Goal: Information Seeking & Learning: Learn about a topic

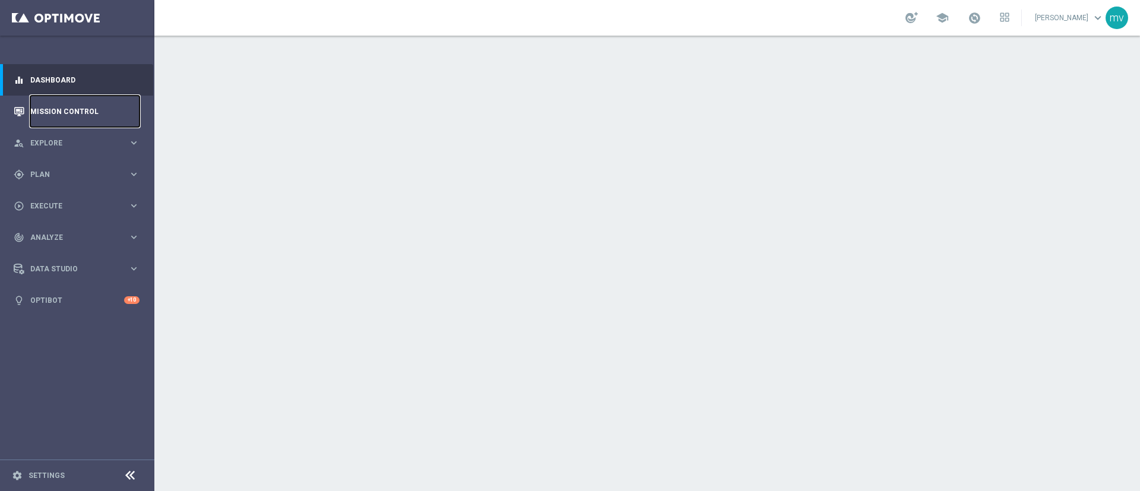
click at [62, 109] on link "Mission Control" at bounding box center [84, 111] width 109 height 31
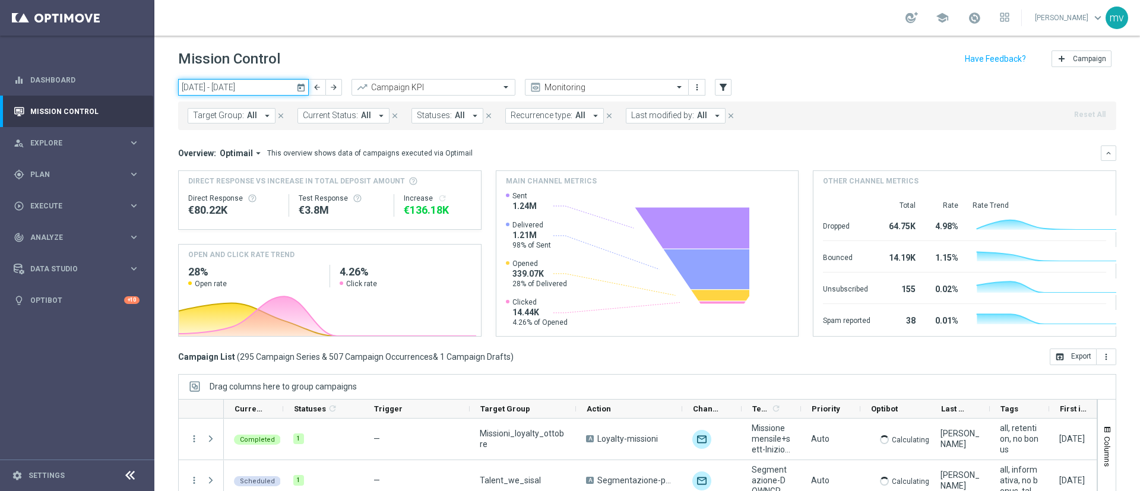
click at [267, 90] on input "06 Oct 2025 - 12 Oct 2025" at bounding box center [243, 87] width 131 height 17
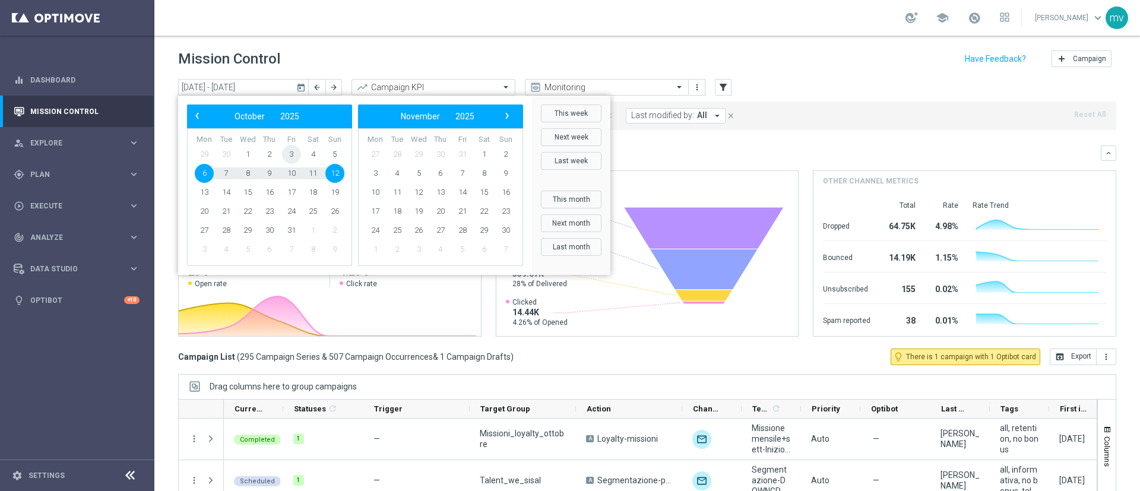
click at [294, 154] on span "3" at bounding box center [291, 154] width 19 height 19
type input "03 Oct 2025 - 03 Oct 2025"
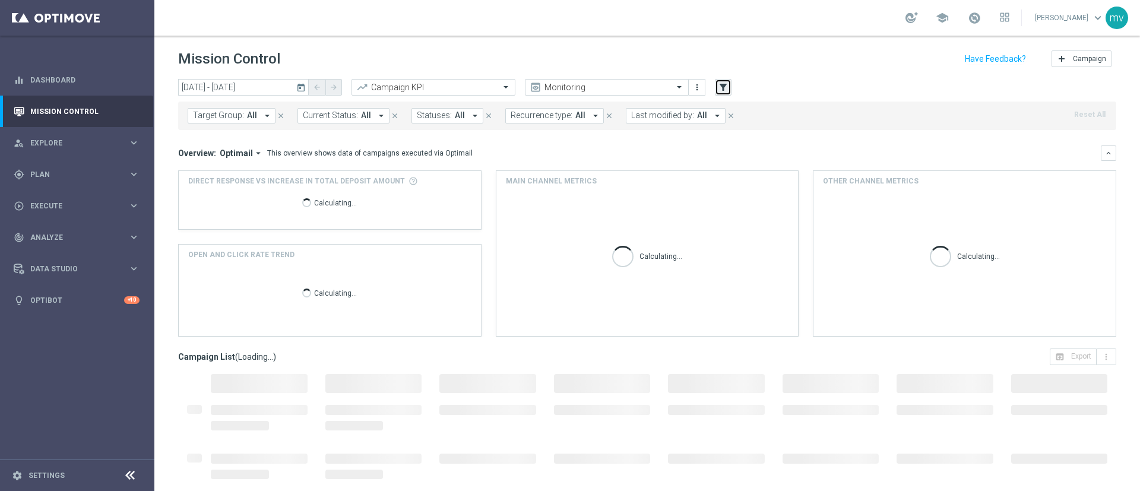
click at [720, 88] on icon "filter_alt" at bounding box center [723, 87] width 11 height 11
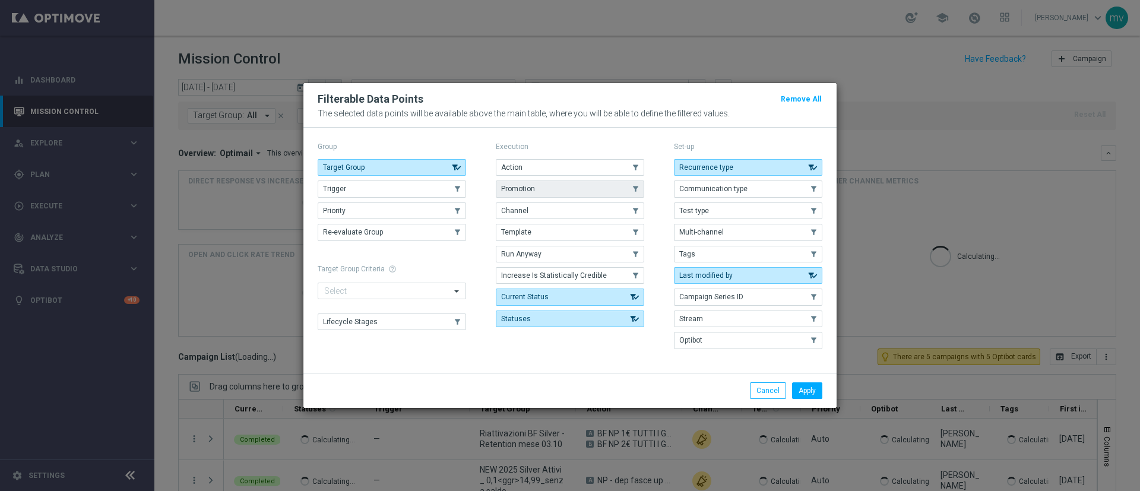
click at [553, 188] on button "Promotion" at bounding box center [570, 188] width 148 height 17
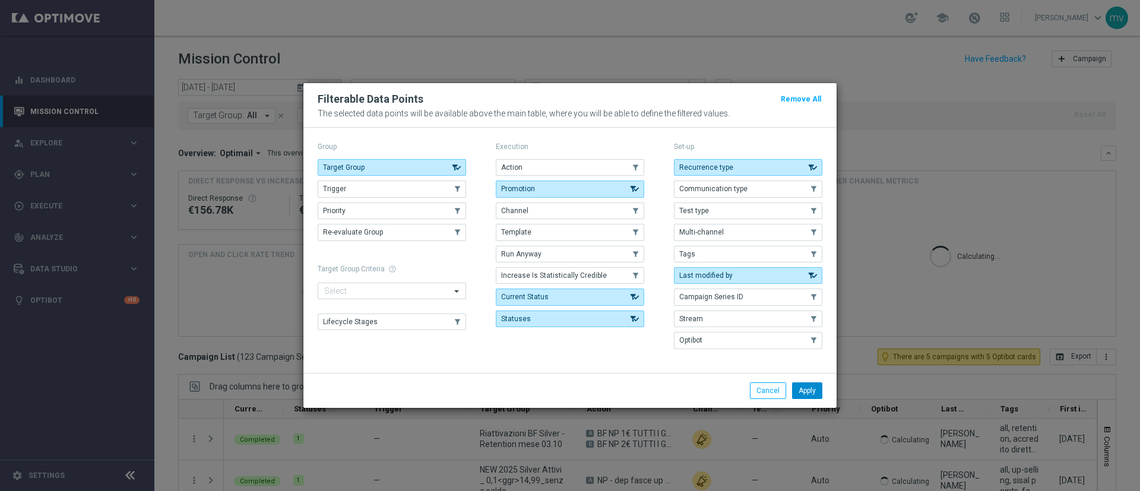
click at [803, 391] on button "Apply" at bounding box center [807, 390] width 30 height 17
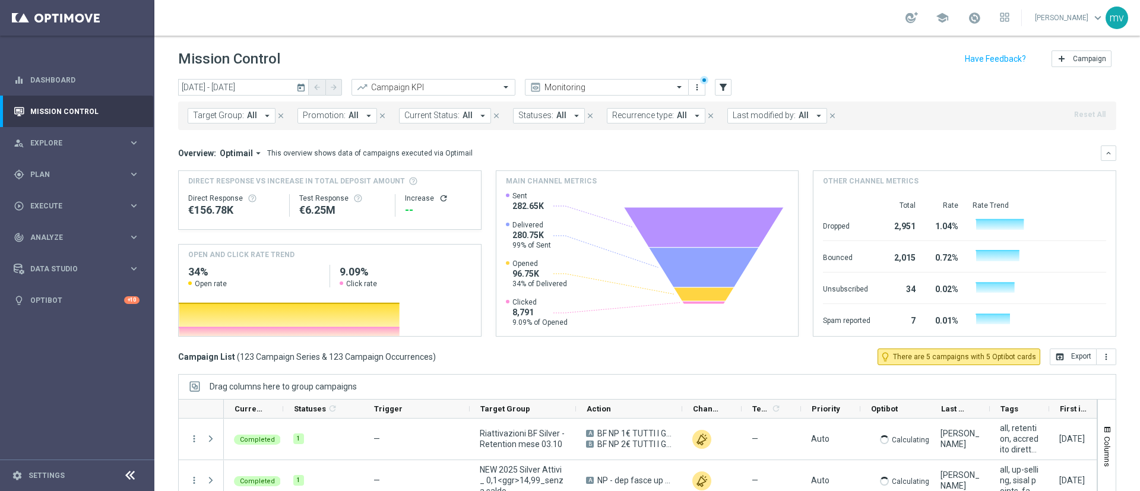
click at [363, 113] on icon "arrow_drop_down" at bounding box center [368, 115] width 11 height 11
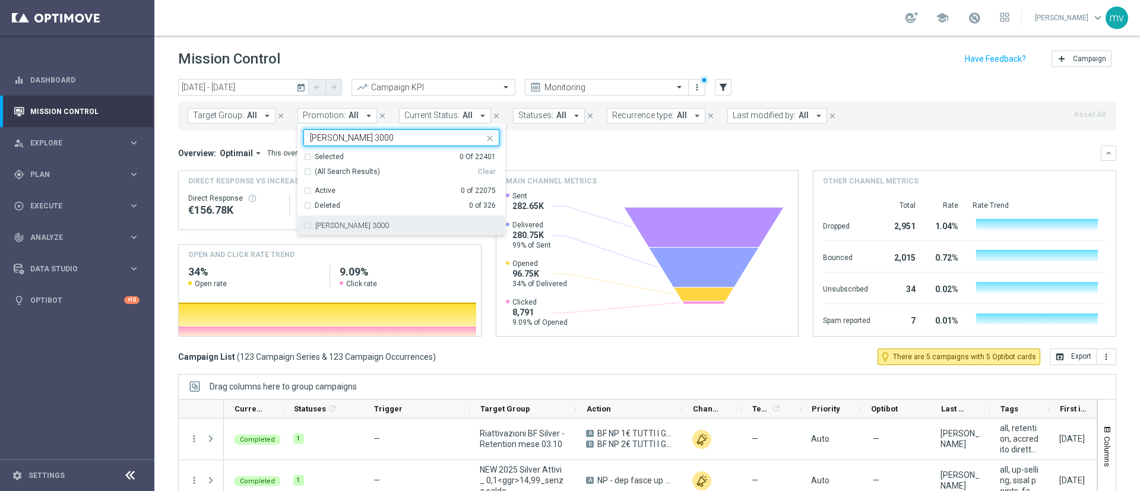
drag, startPoint x: 305, startPoint y: 228, endPoint x: 328, endPoint y: 233, distance: 23.1
click at [305, 227] on div "RIC FINO 3000" at bounding box center [401, 225] width 196 height 19
type input "RIC FINO 3000"
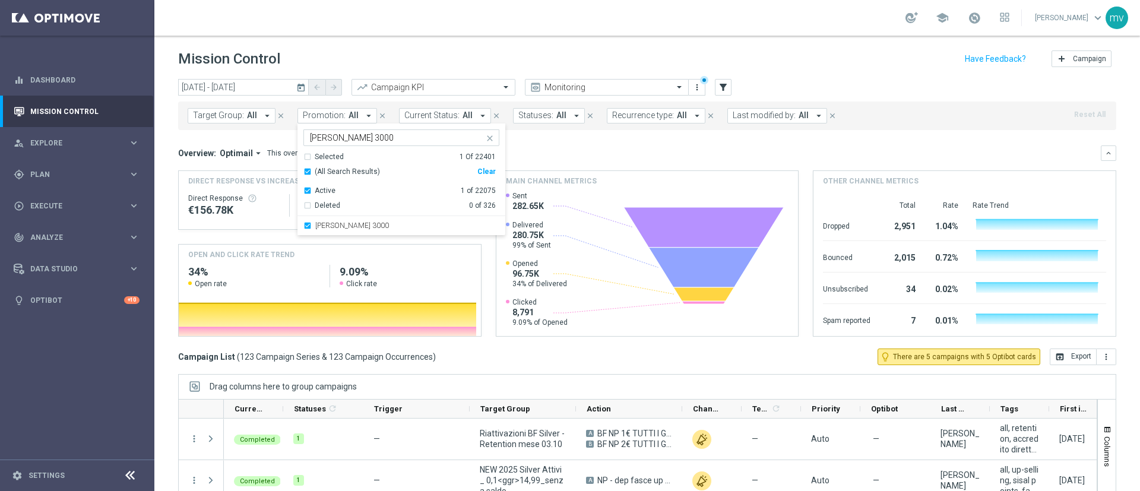
click at [553, 144] on mini-dashboard "Overview: Optimail arrow_drop_down This overview shows data of campaigns execut…" at bounding box center [647, 239] width 938 height 218
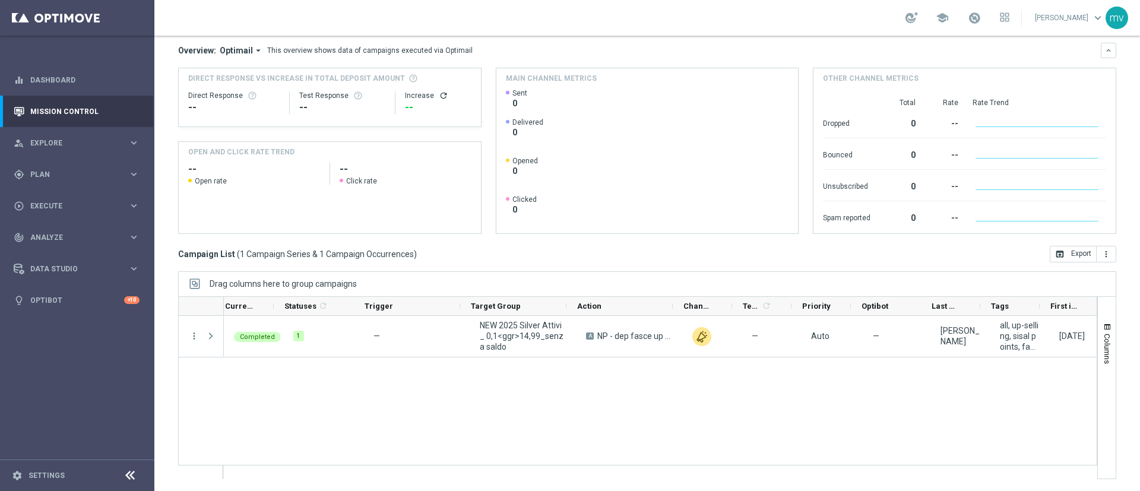
scroll to position [0, 143]
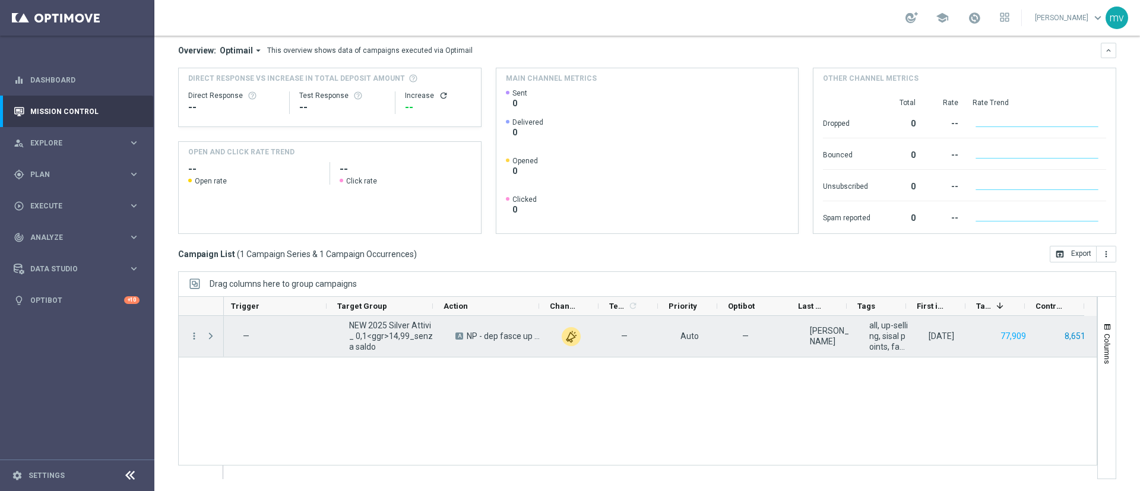
click at [1063, 334] on button "8,651" at bounding box center [1074, 336] width 23 height 15
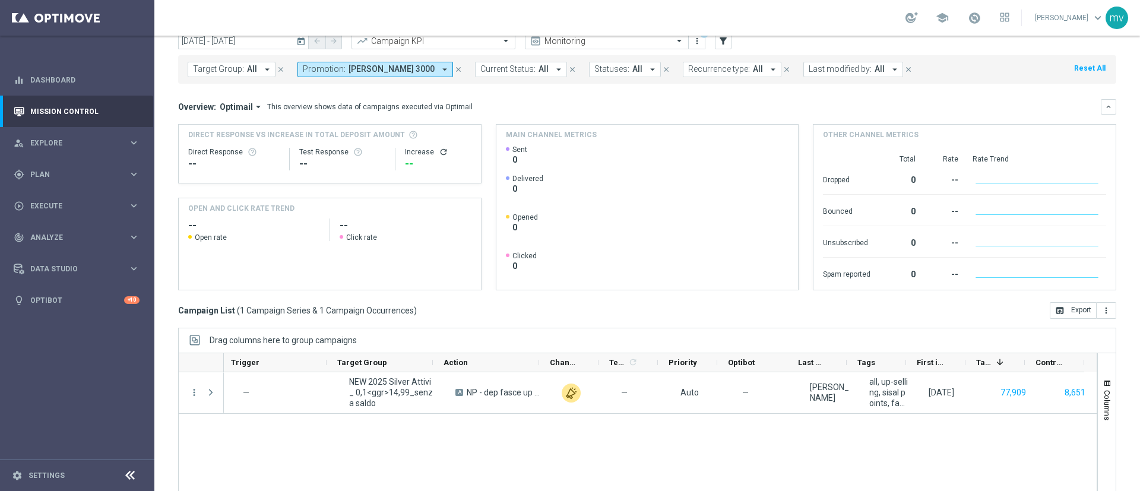
scroll to position [0, 0]
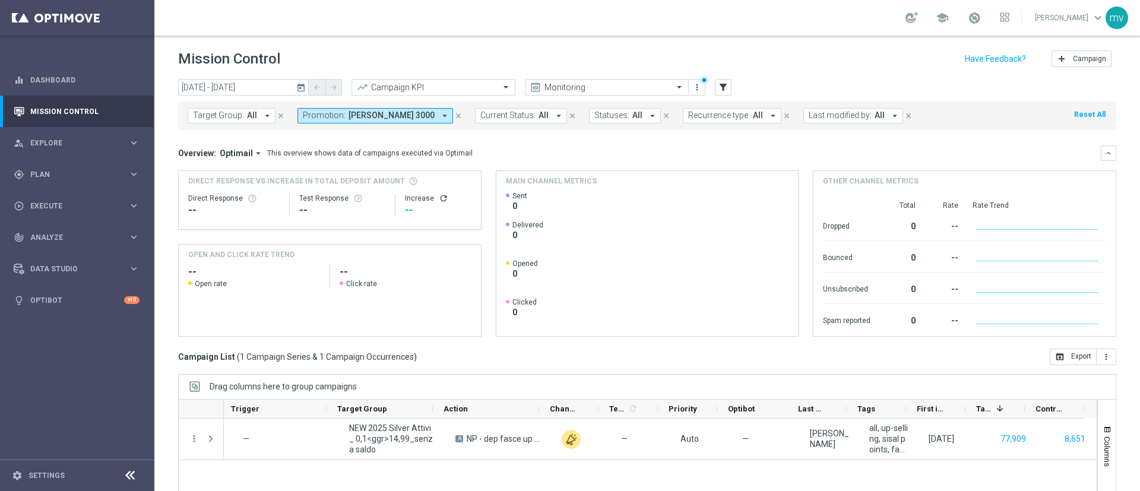
click at [454, 112] on icon "close" at bounding box center [458, 116] width 8 height 8
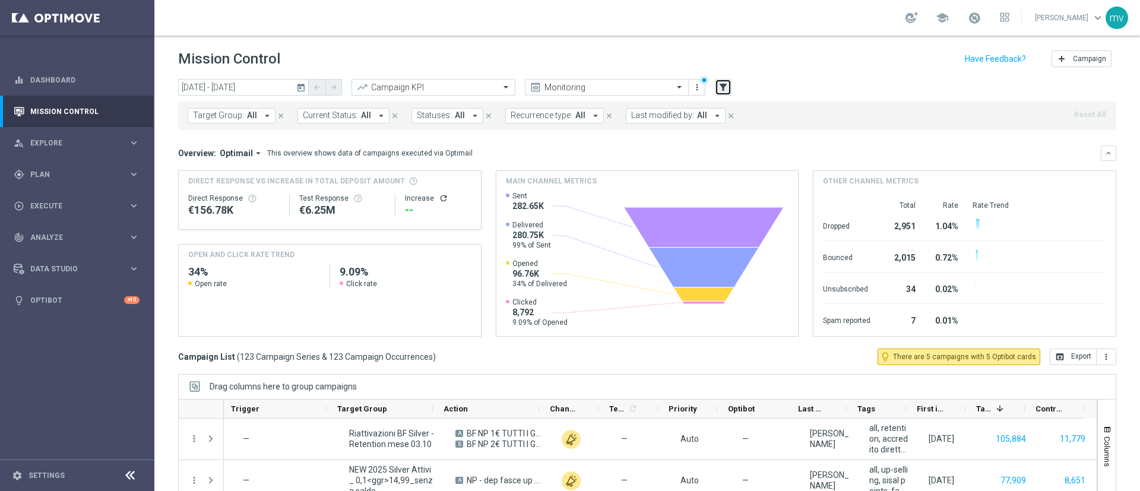
click at [725, 86] on icon "filter_alt" at bounding box center [723, 87] width 11 height 11
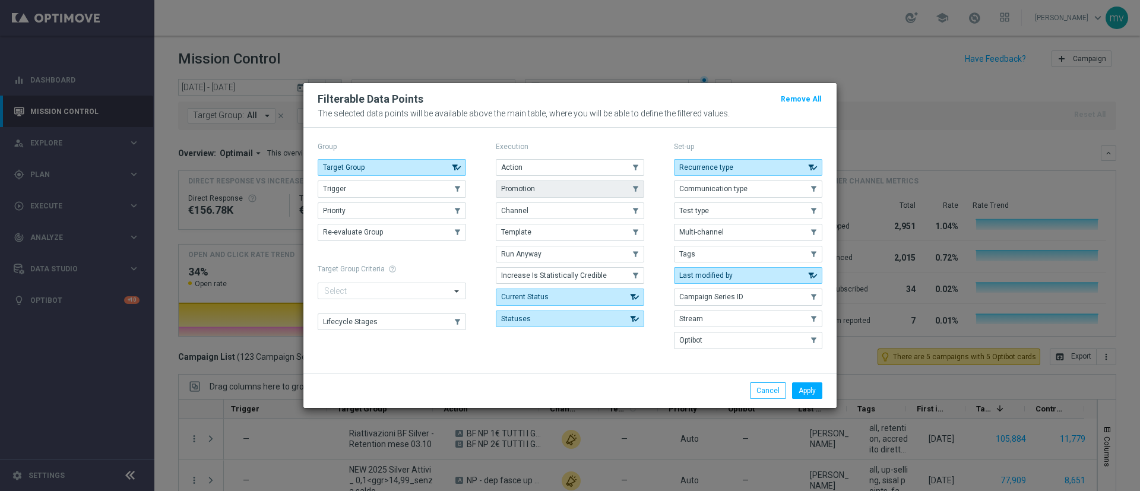
click at [556, 191] on button "Promotion" at bounding box center [570, 188] width 148 height 17
click at [805, 386] on button "Apply" at bounding box center [807, 390] width 30 height 17
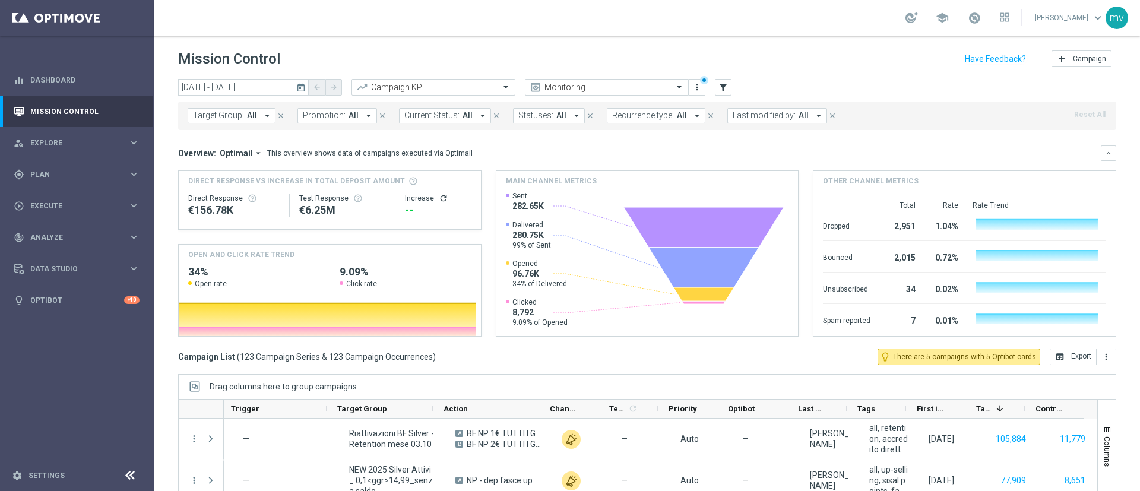
click at [363, 115] on icon "arrow_drop_down" at bounding box center [368, 115] width 11 height 11
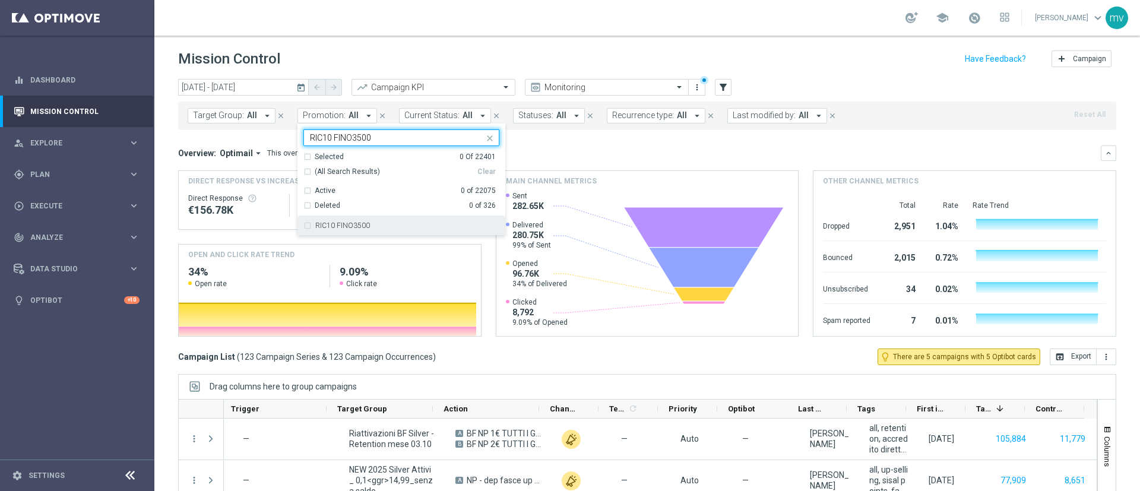
click at [305, 224] on div "RIC10 FINO3500" at bounding box center [401, 225] width 196 height 19
type input "RIC10 FINO3500"
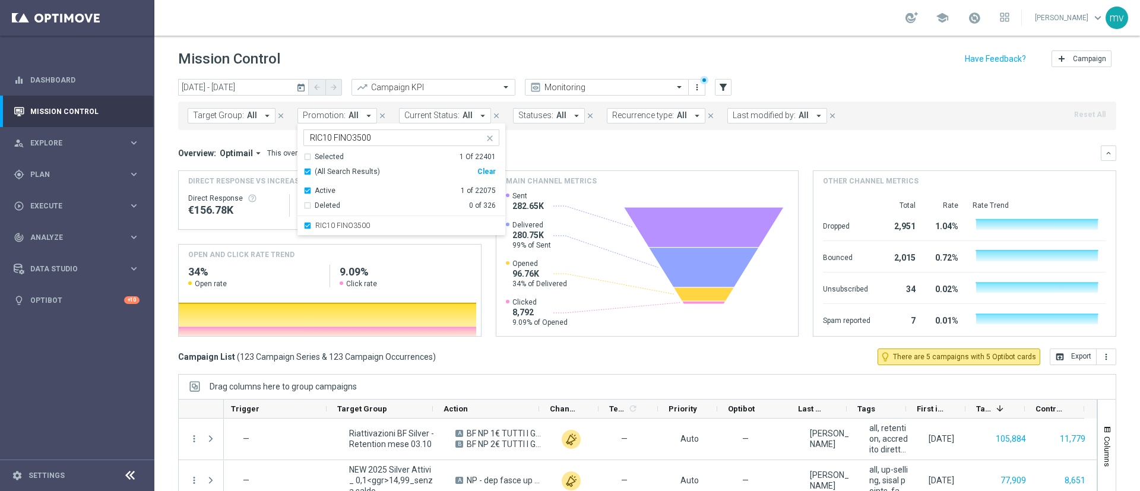
click at [684, 58] on div "Mission Control add Campaign" at bounding box center [647, 58] width 938 height 23
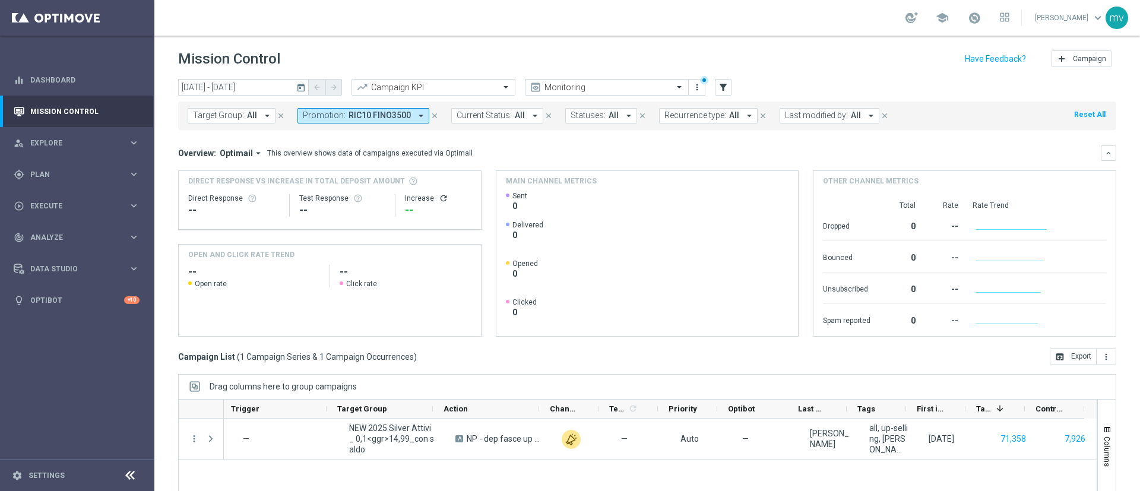
scroll to position [103, 0]
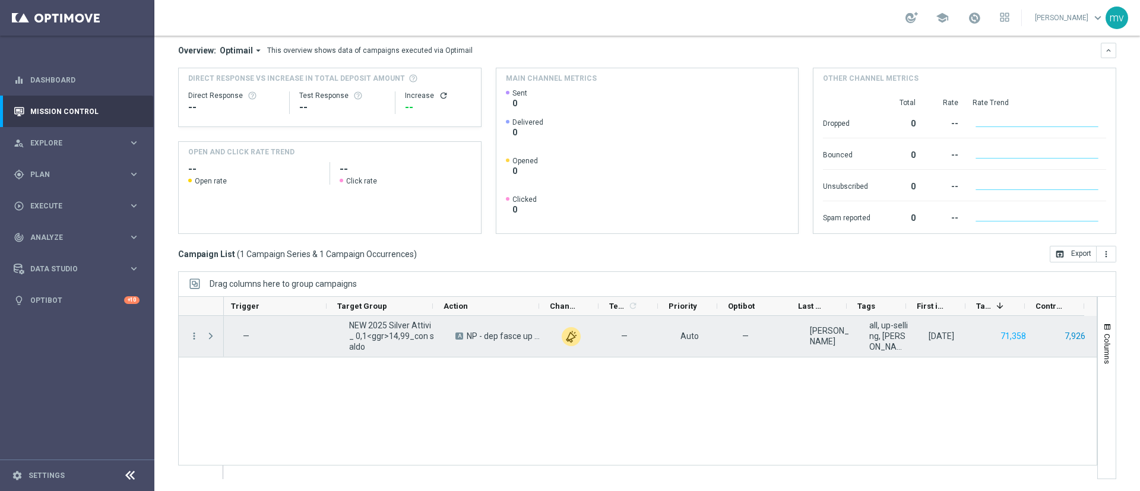
click at [1065, 331] on button "7,926" at bounding box center [1074, 336] width 23 height 15
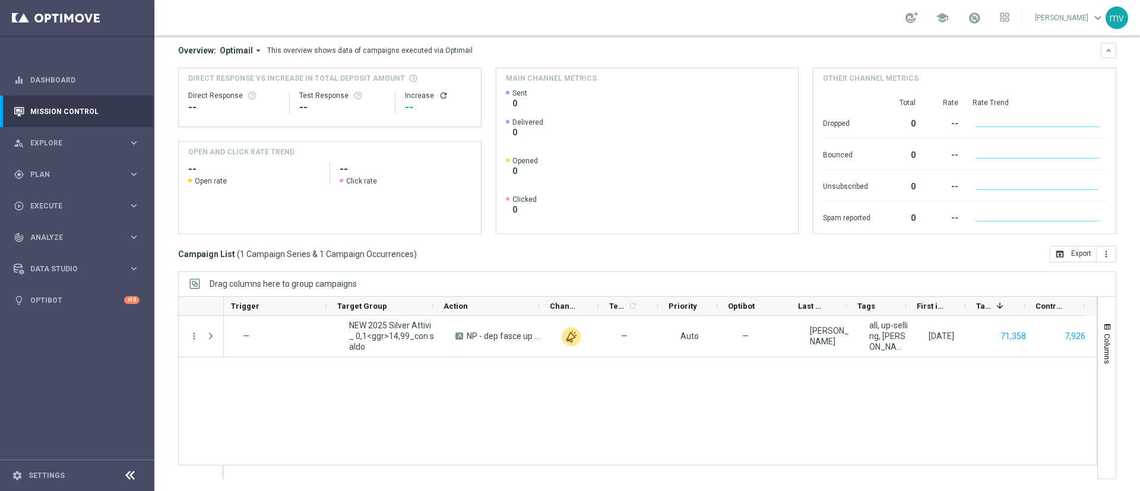
scroll to position [0, 0]
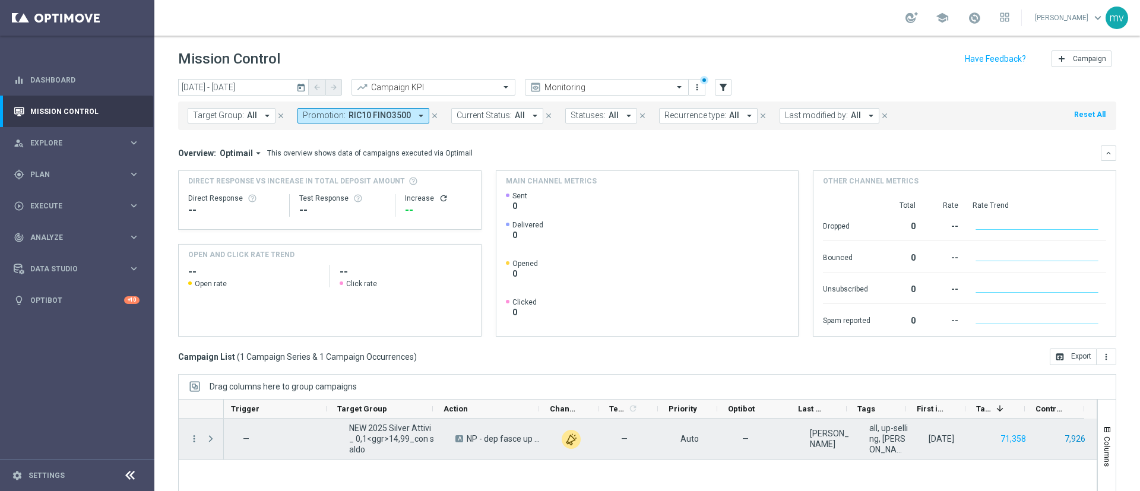
click at [1063, 438] on button "7,926" at bounding box center [1074, 439] width 23 height 15
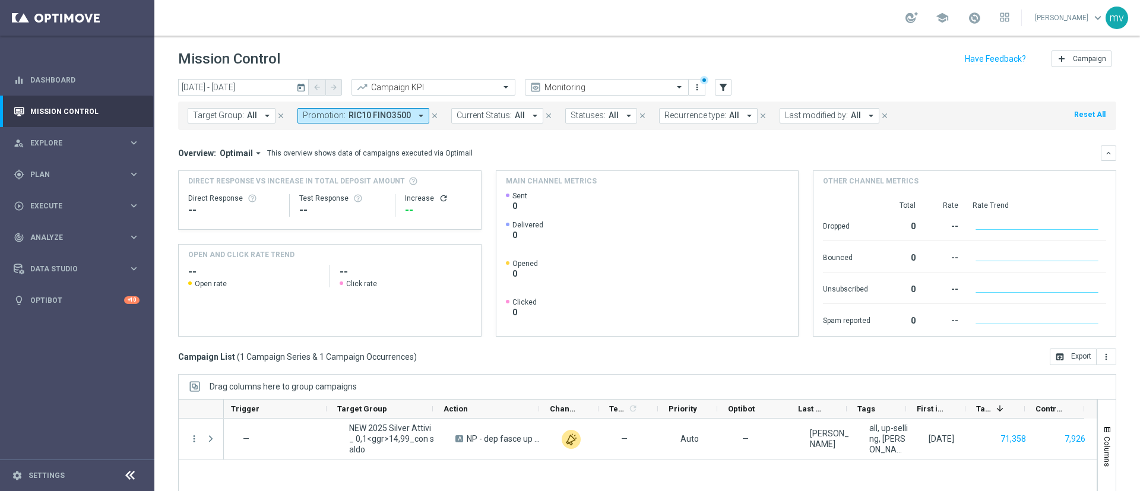
click at [430, 114] on icon "close" at bounding box center [434, 116] width 8 height 8
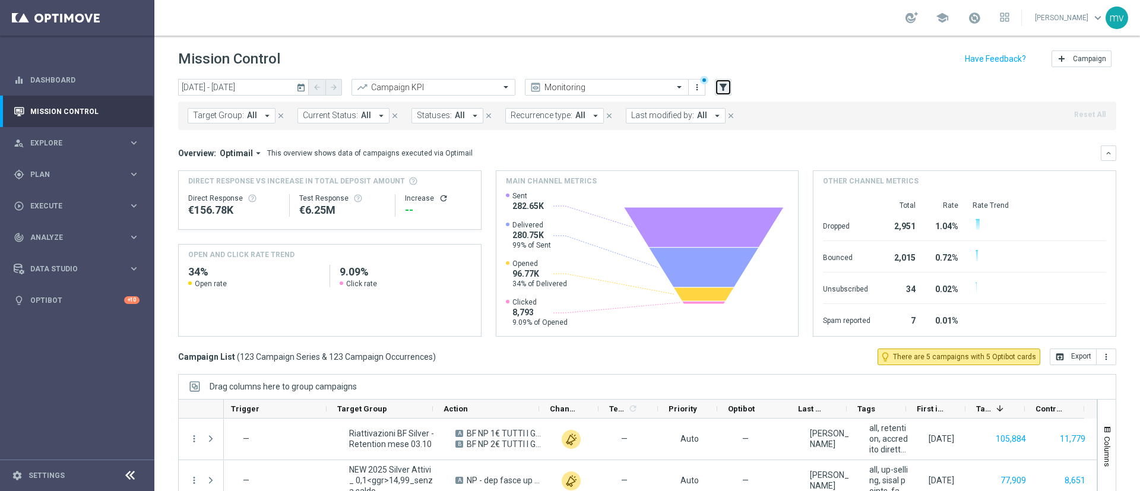
click at [722, 90] on icon "filter_alt" at bounding box center [723, 87] width 11 height 11
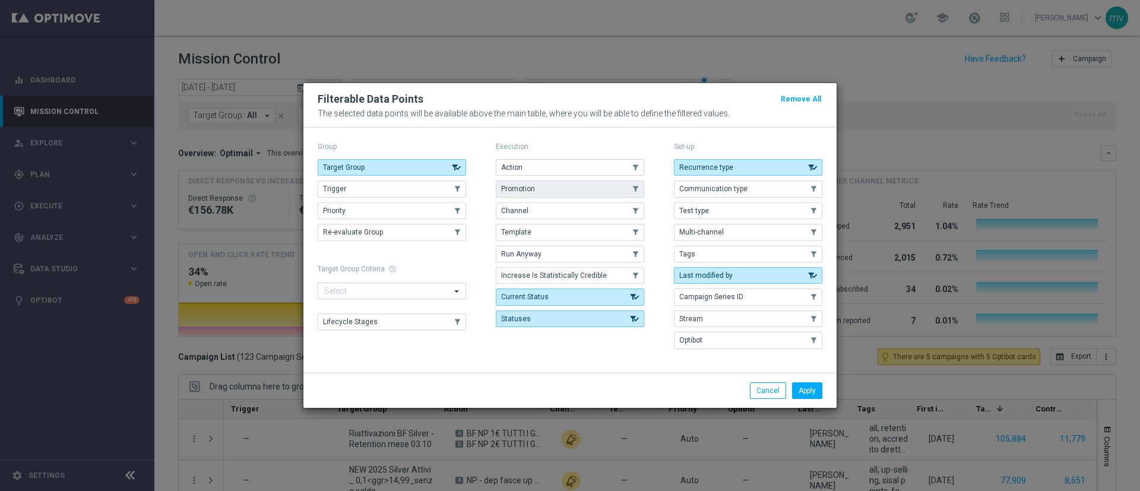
click at [559, 192] on button "Promotion" at bounding box center [570, 188] width 148 height 17
click at [819, 392] on button "Apply" at bounding box center [807, 390] width 30 height 17
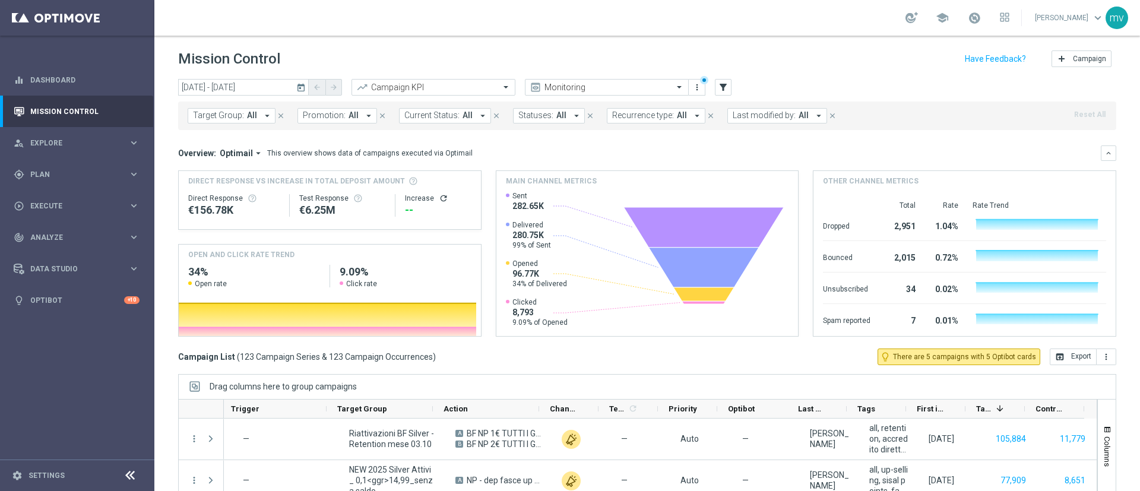
click at [363, 118] on icon "arrow_drop_down" at bounding box center [368, 115] width 11 height 11
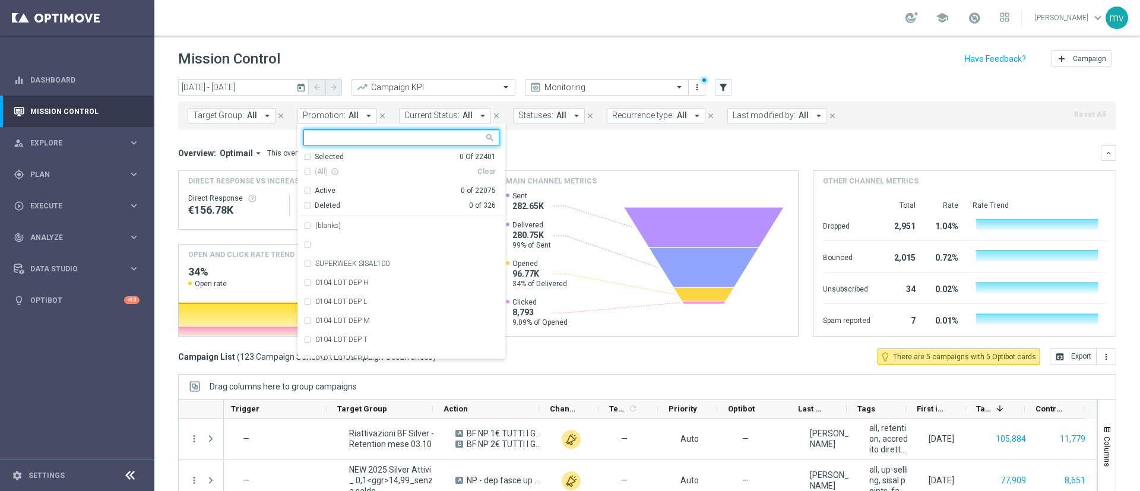
click at [364, 136] on input "text" at bounding box center [397, 138] width 174 height 10
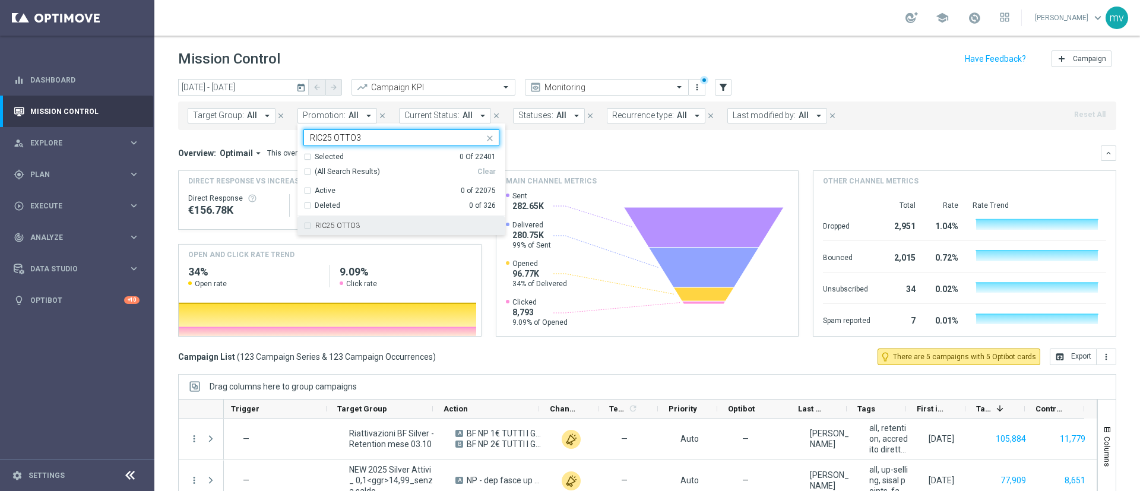
click at [307, 228] on div "RIC25 OTTO3" at bounding box center [401, 225] width 196 height 19
type input "RIC25 OTTO3"
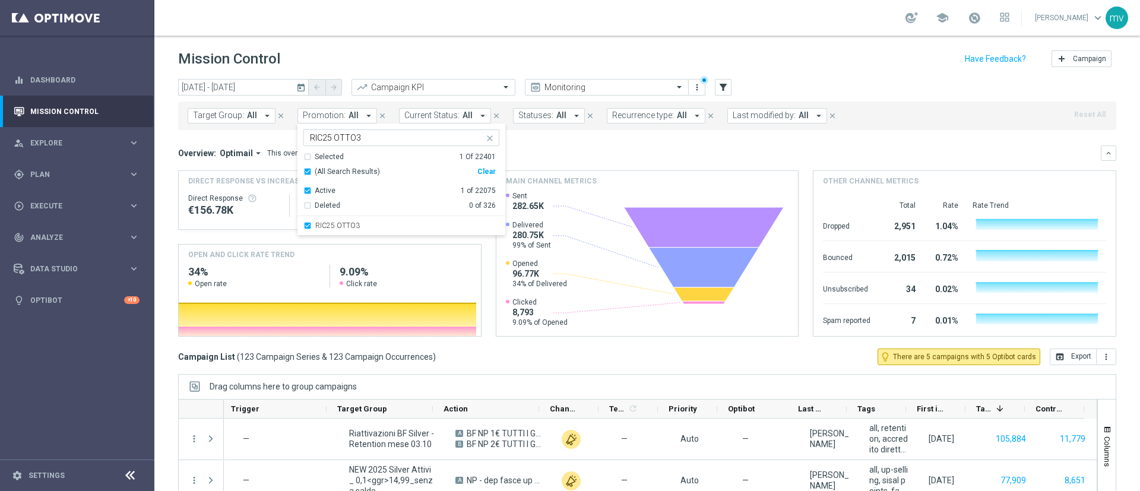
drag, startPoint x: 852, startPoint y: 123, endPoint x: 858, endPoint y: 132, distance: 10.7
click at [854, 123] on div "Target Group: All arrow_drop_down close Promotion: All arrow_drop_down RIC25 OT…" at bounding box center [647, 116] width 938 height 28
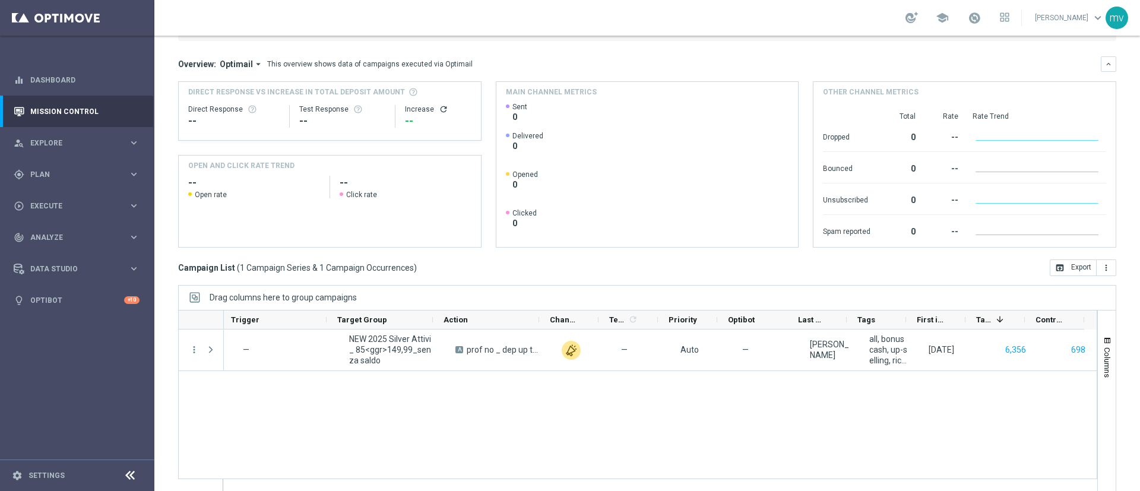
scroll to position [103, 0]
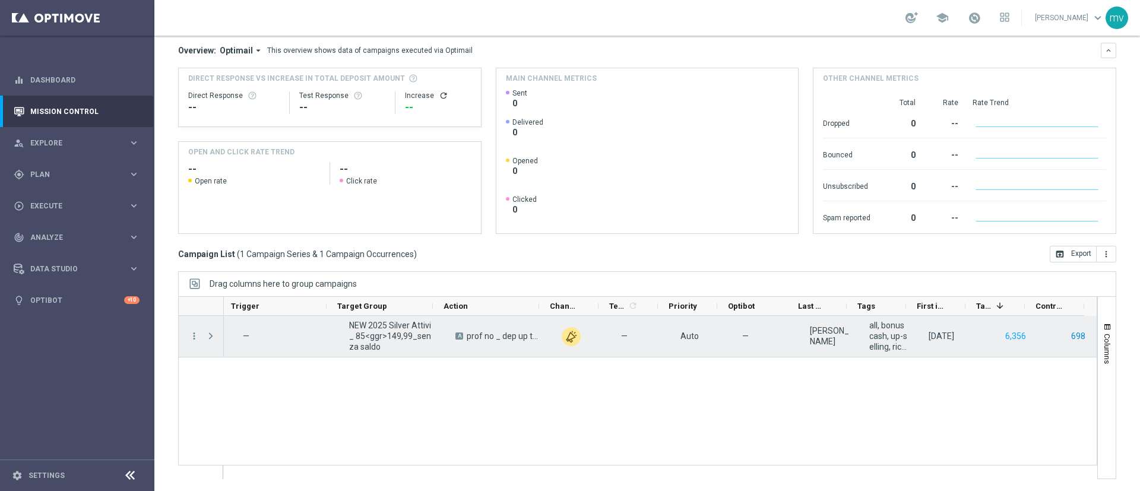
click at [1070, 334] on button "698" at bounding box center [1078, 336] width 17 height 15
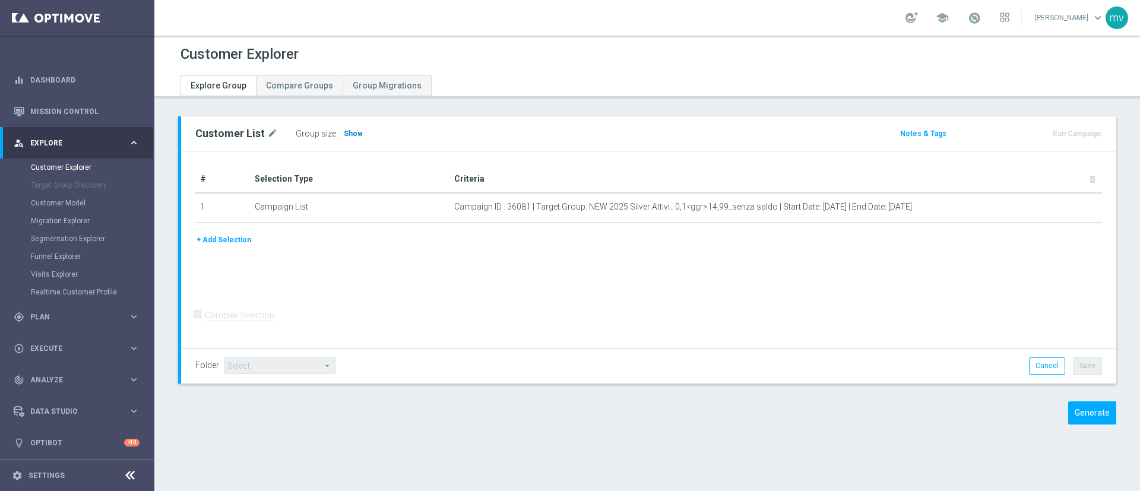
click at [347, 135] on span "Show" at bounding box center [353, 133] width 19 height 8
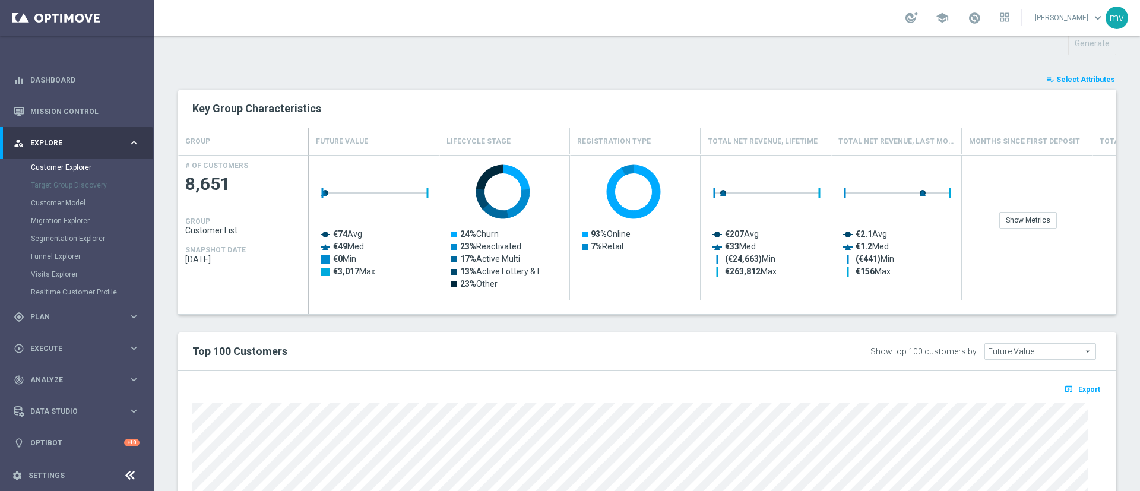
scroll to position [461, 0]
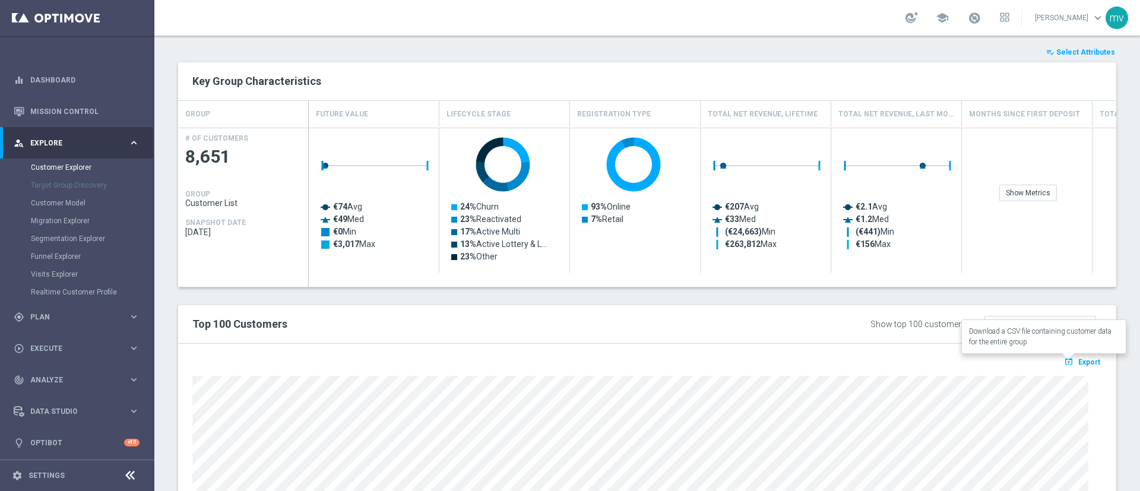
click at [1072, 355] on button "open_in_browser Export" at bounding box center [1082, 361] width 40 height 15
click at [1082, 360] on span "Export" at bounding box center [1089, 362] width 22 height 8
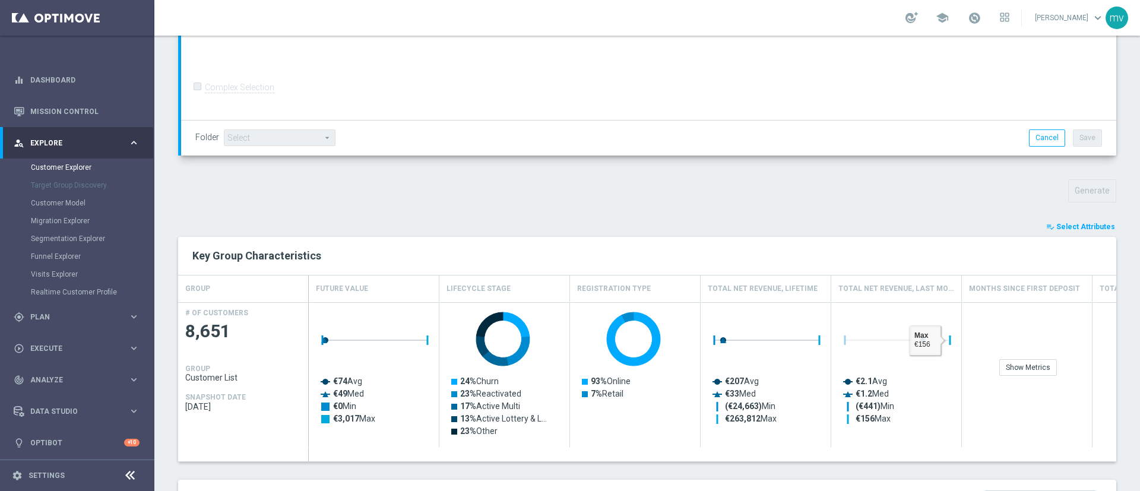
scroll to position [277, 0]
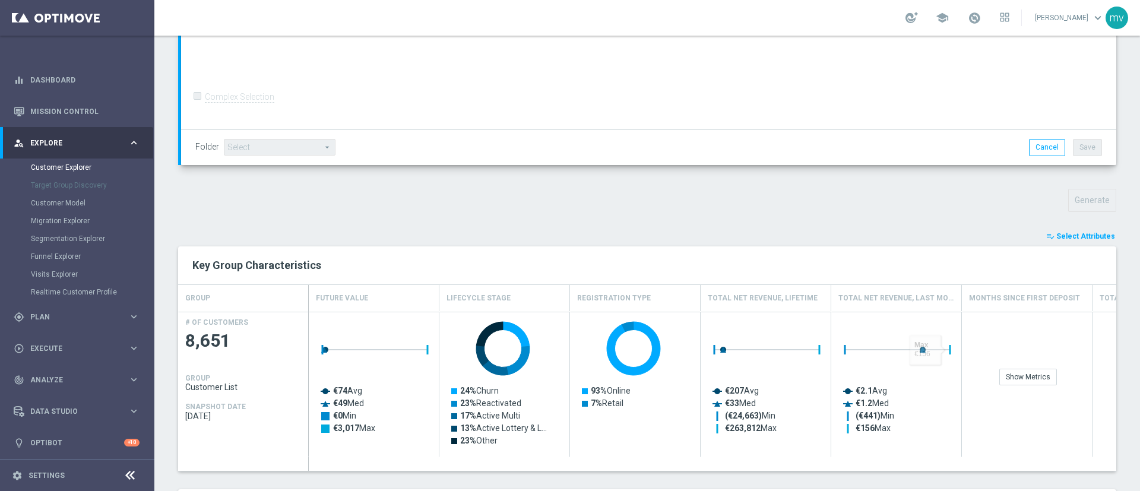
click at [1077, 237] on span "Select Attributes" at bounding box center [1085, 236] width 59 height 8
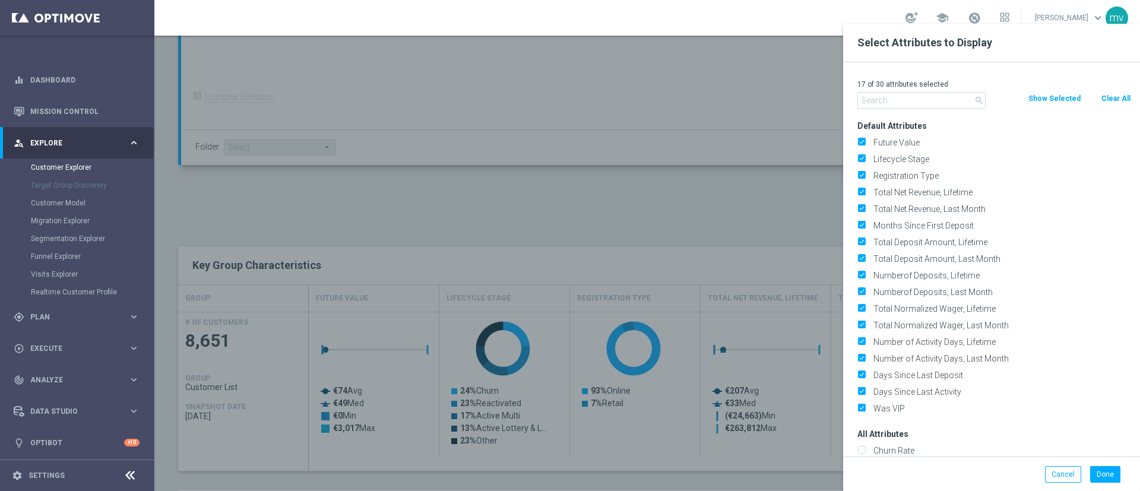
click at [1112, 99] on button "Clear All" at bounding box center [1115, 98] width 31 height 13
checkbox input "false"
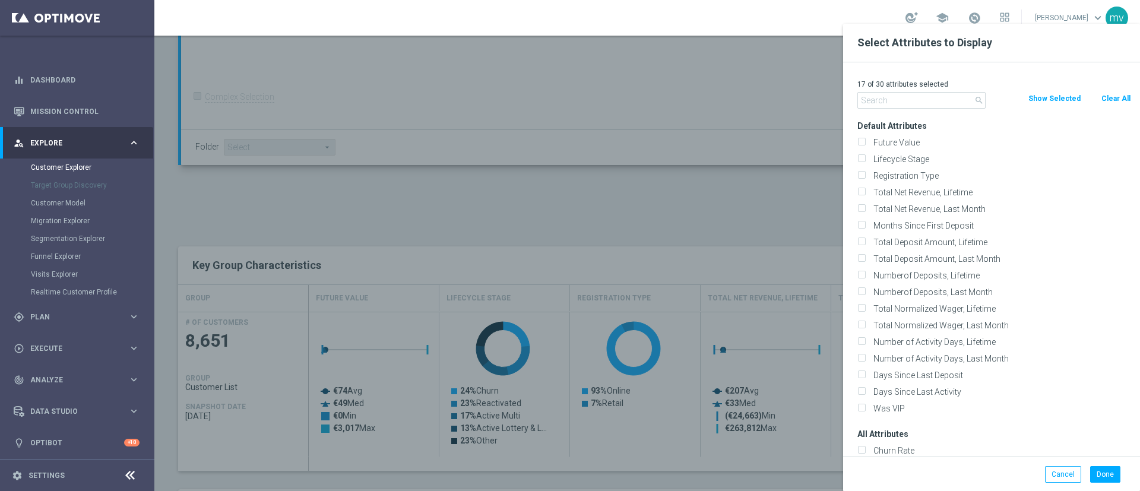
checkbox input "false"
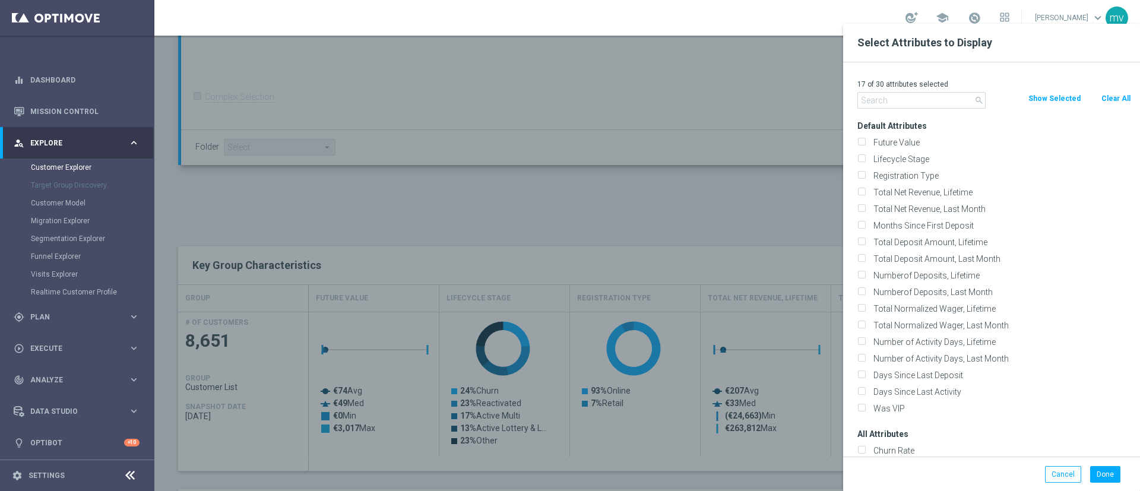
checkbox input "false"
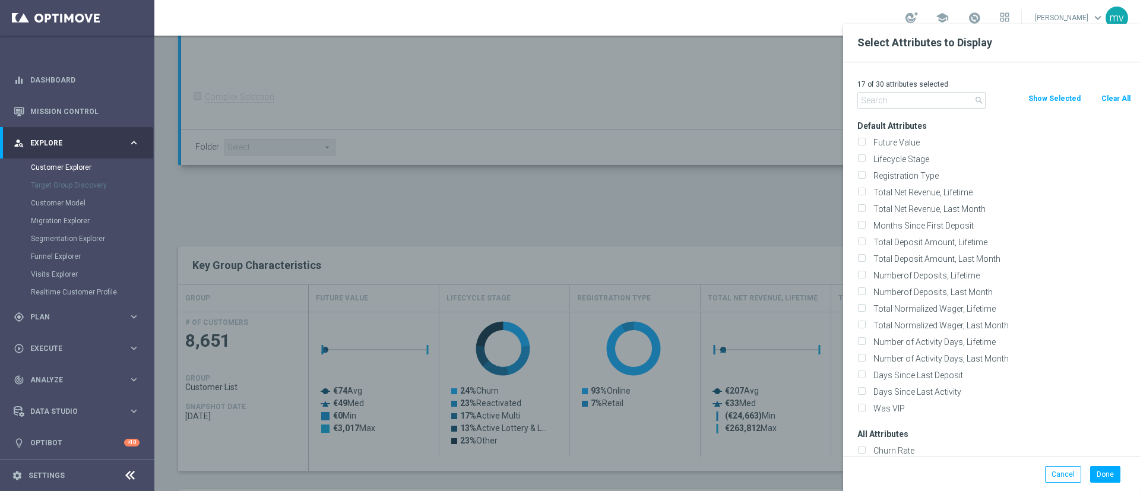
checkbox input "false"
click at [911, 94] on input "text" at bounding box center [921, 100] width 128 height 17
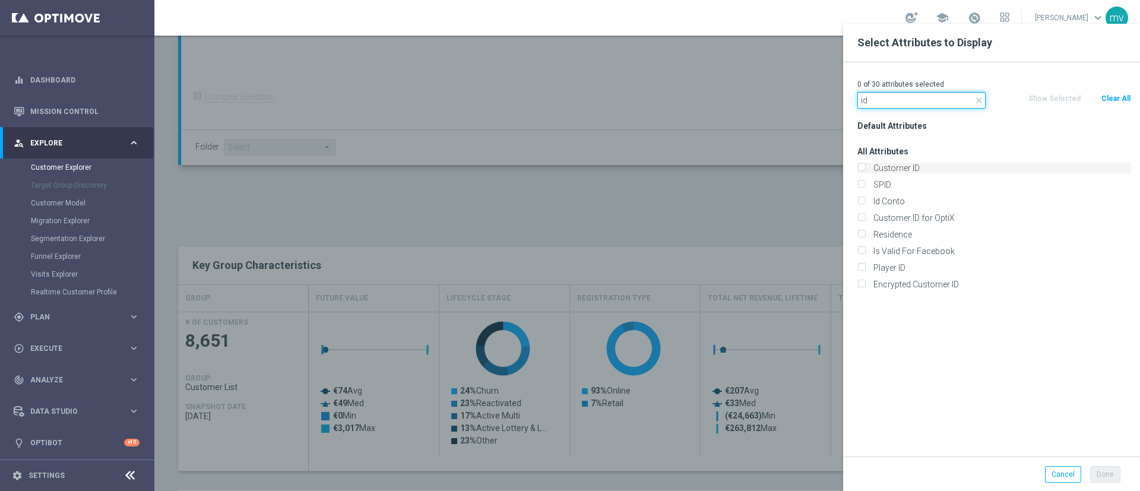
type input "id"
click at [864, 166] on input "Customer ID" at bounding box center [861, 170] width 8 height 8
checkbox input "true"
click at [862, 199] on input "Id Conto" at bounding box center [861, 203] width 8 height 8
checkbox input "true"
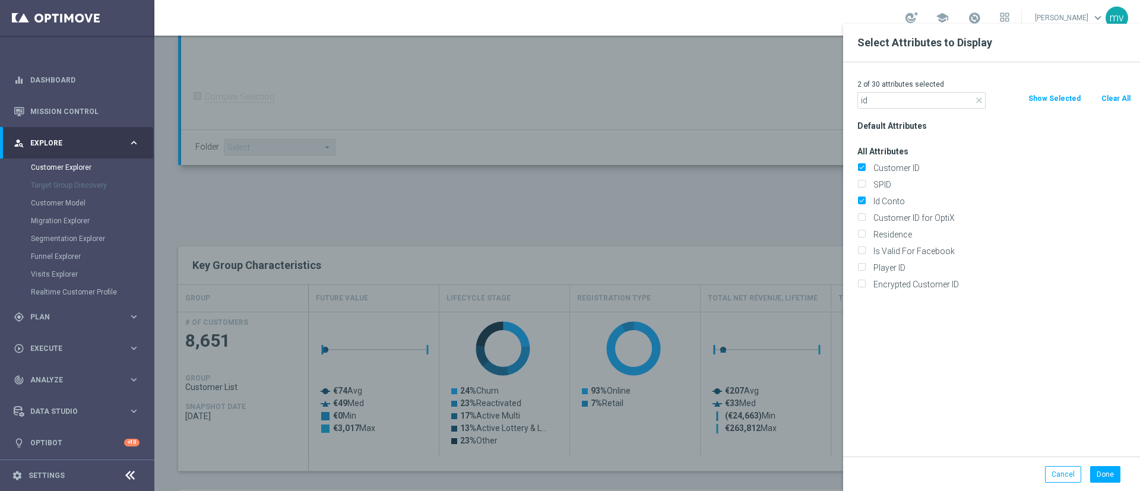
click at [1105, 462] on div "Done Cancel" at bounding box center [991, 473] width 297 height 35
click at [1112, 472] on button "Done" at bounding box center [1105, 474] width 30 height 17
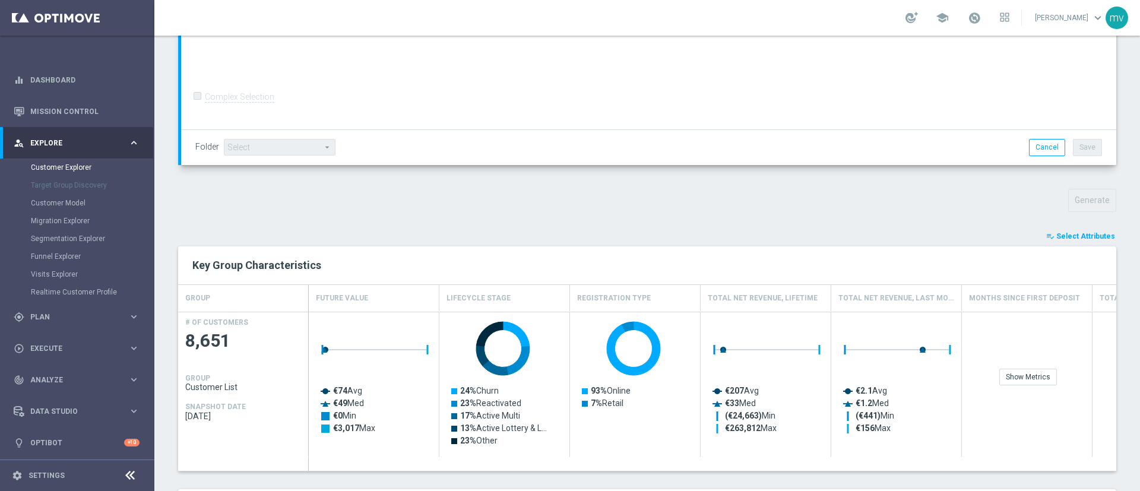
type input "Search"
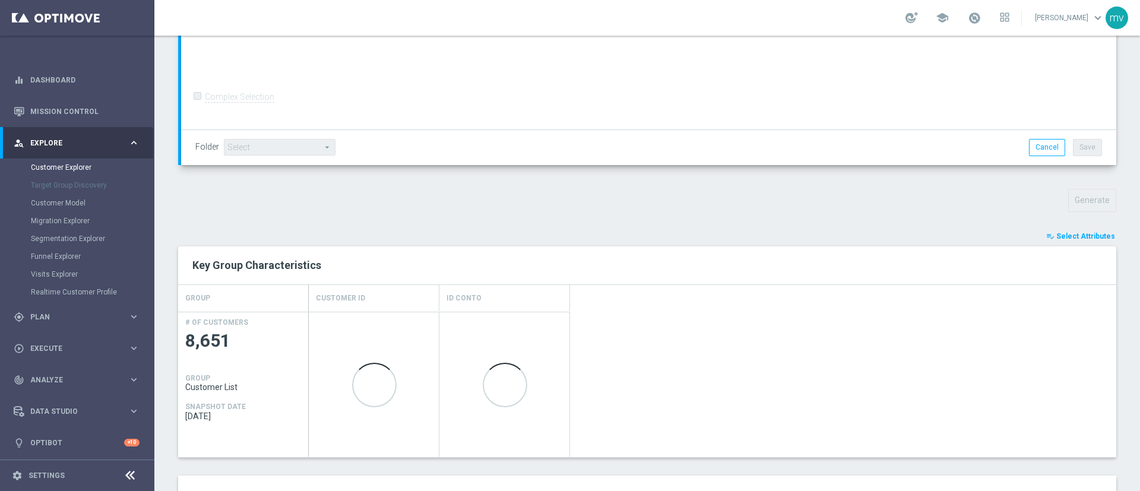
scroll to position [619, 0]
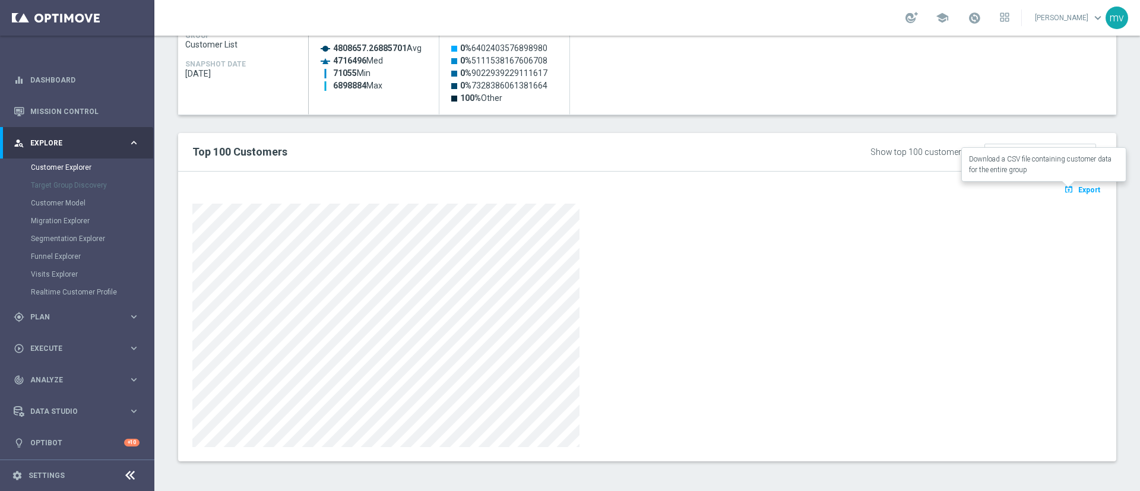
click at [1078, 188] on span "Export" at bounding box center [1089, 190] width 22 height 8
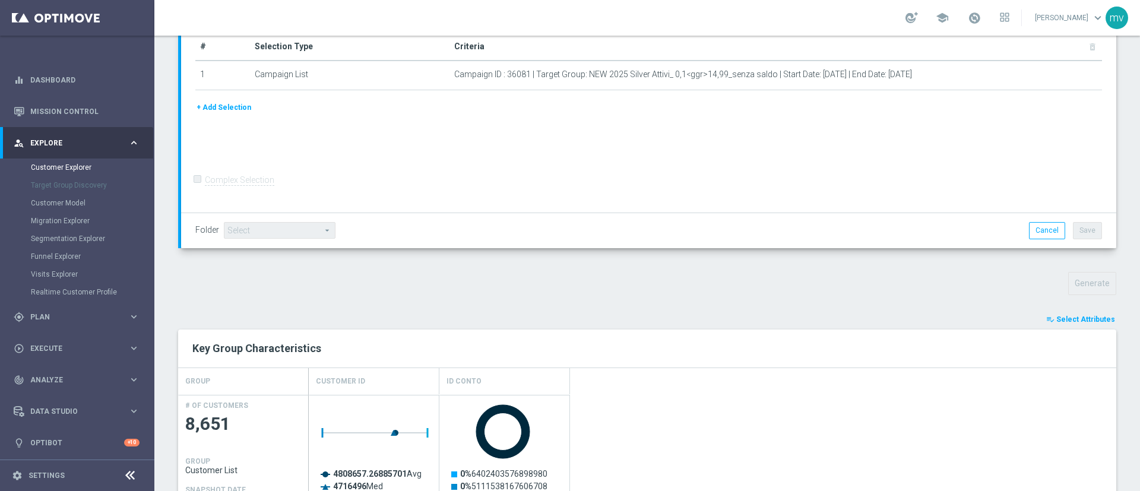
scroll to position [0, 0]
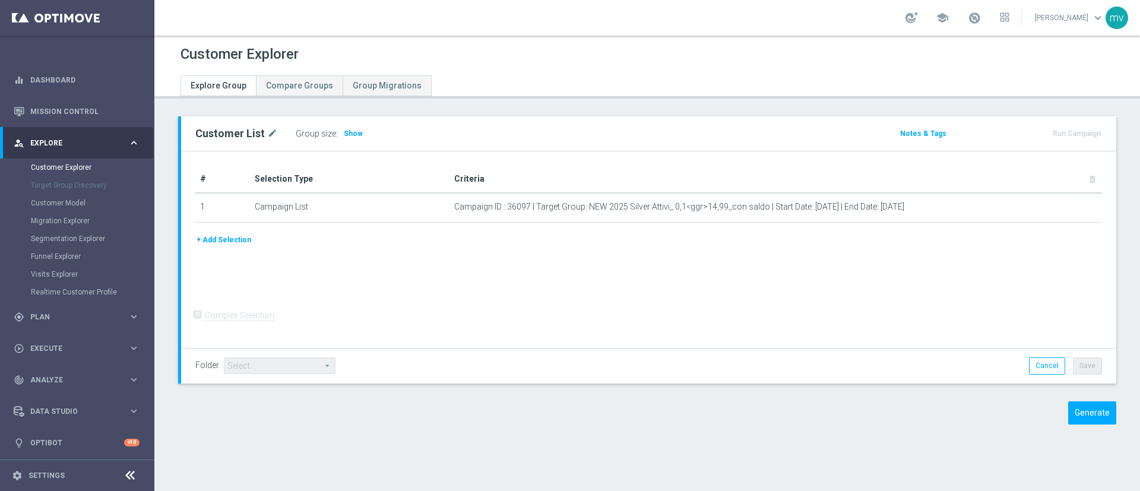
drag, startPoint x: 352, startPoint y: 133, endPoint x: 446, endPoint y: 139, distance: 94.6
click at [352, 132] on span "Show" at bounding box center [353, 133] width 19 height 8
click at [344, 132] on span "Show" at bounding box center [353, 133] width 19 height 8
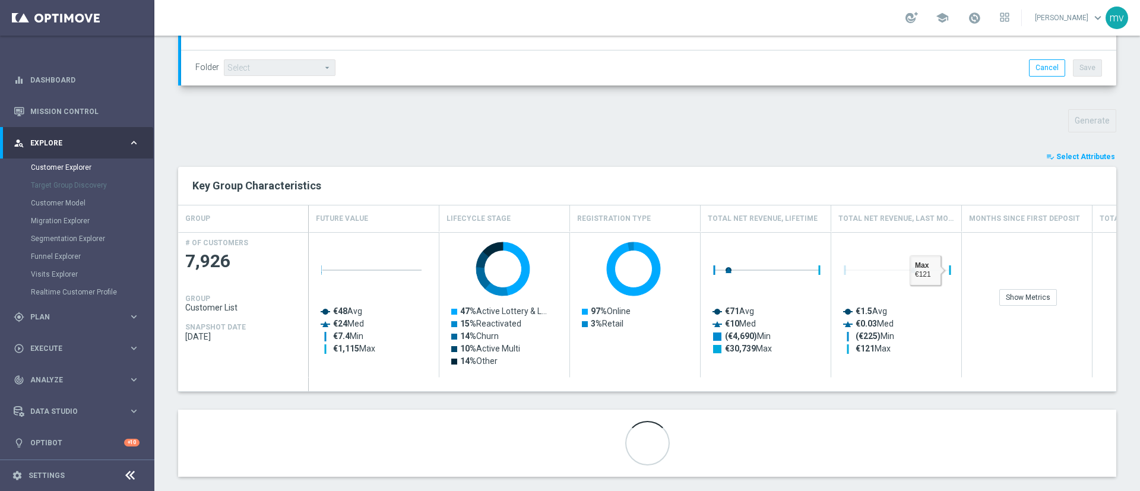
scroll to position [372, 0]
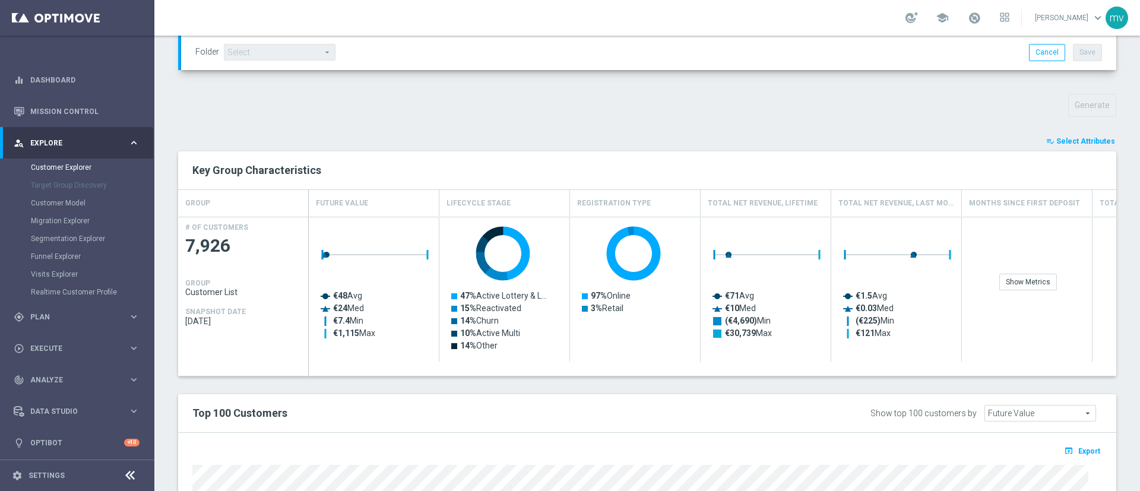
click at [1056, 144] on span "Select Attributes" at bounding box center [1085, 141] width 59 height 8
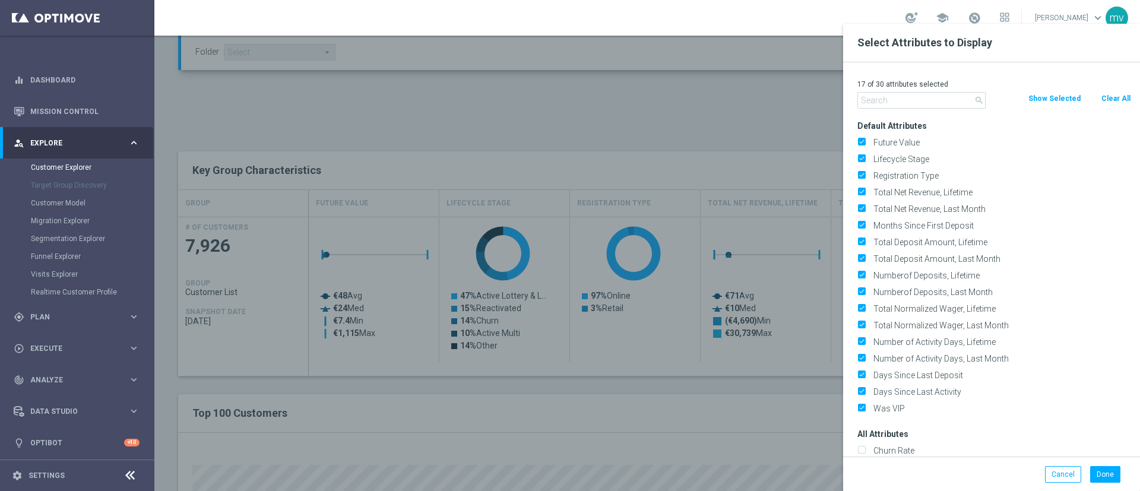
drag, startPoint x: 1121, startPoint y: 95, endPoint x: 1014, endPoint y: 119, distance: 110.0
click at [1122, 95] on button "Clear All" at bounding box center [1115, 98] width 31 height 13
checkbox input "false"
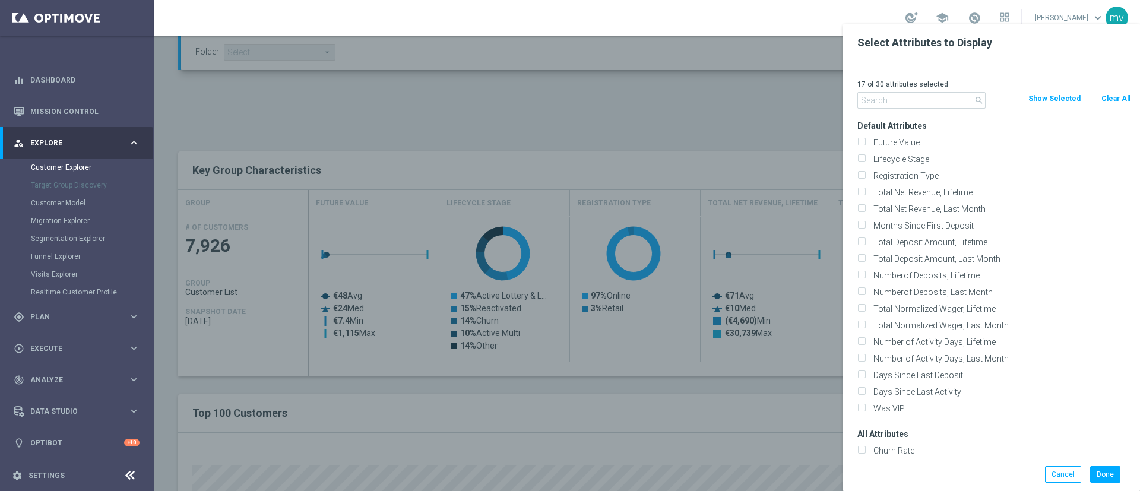
checkbox input "false"
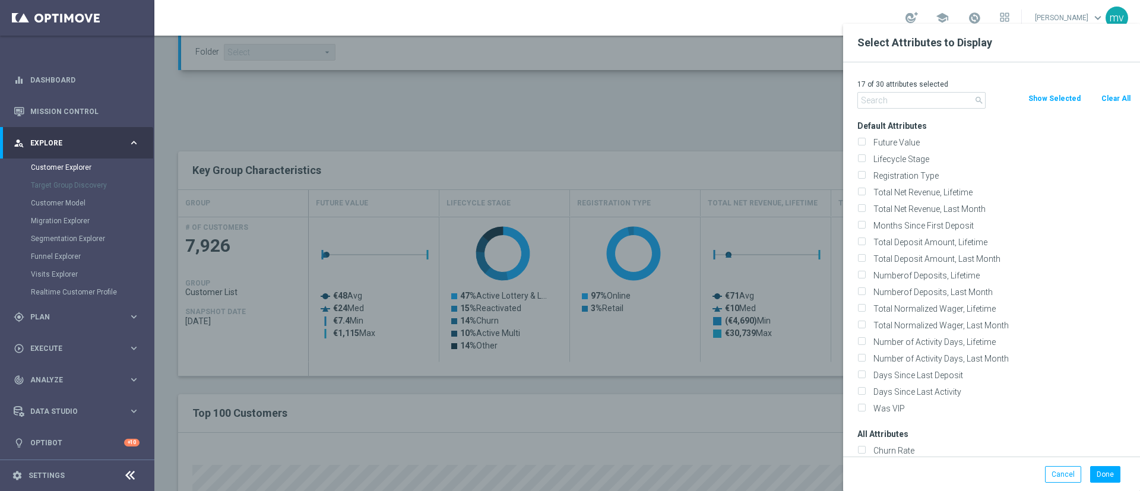
checkbox input "false"
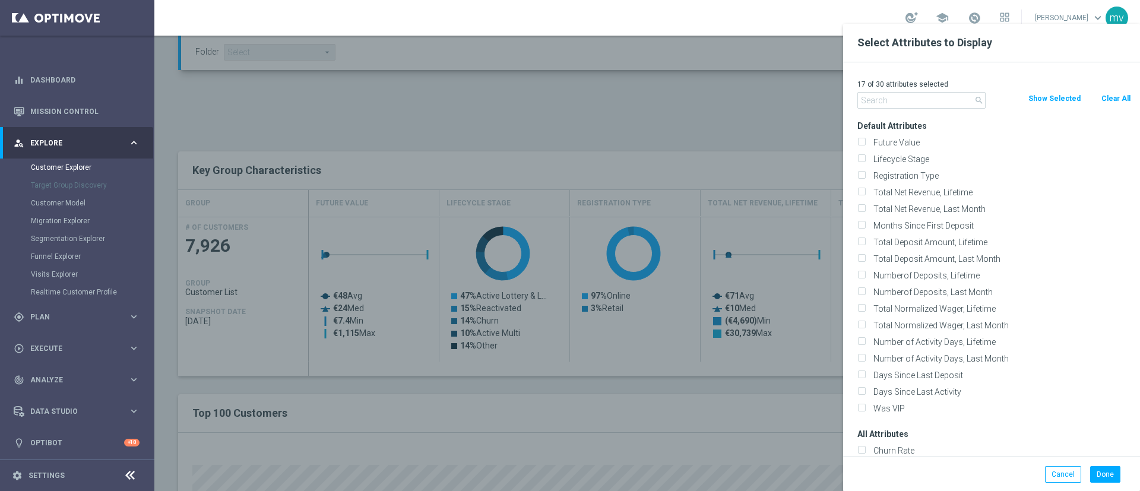
checkbox input "false"
click at [924, 105] on input "text" at bounding box center [921, 100] width 128 height 17
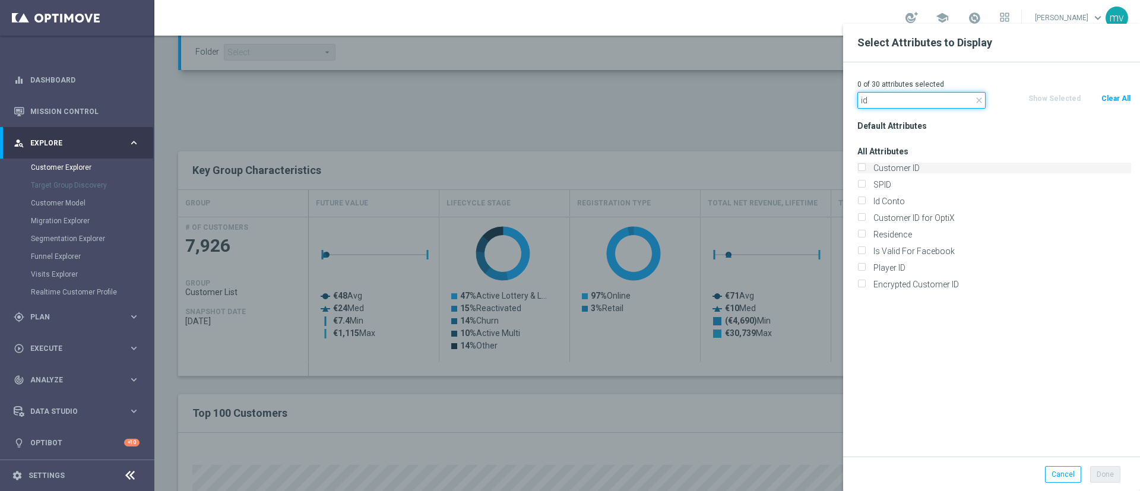
type input "id"
click at [863, 168] on input "Customer ID" at bounding box center [861, 170] width 8 height 8
checkbox input "true"
click at [859, 202] on input "Id Conto" at bounding box center [861, 203] width 8 height 8
checkbox input "true"
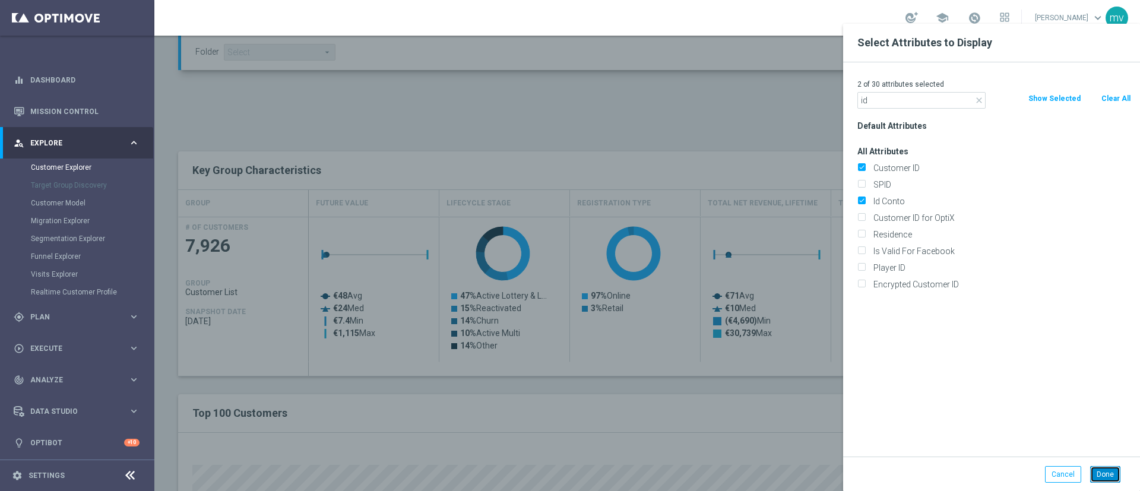
click at [1107, 472] on button "Done" at bounding box center [1105, 474] width 30 height 17
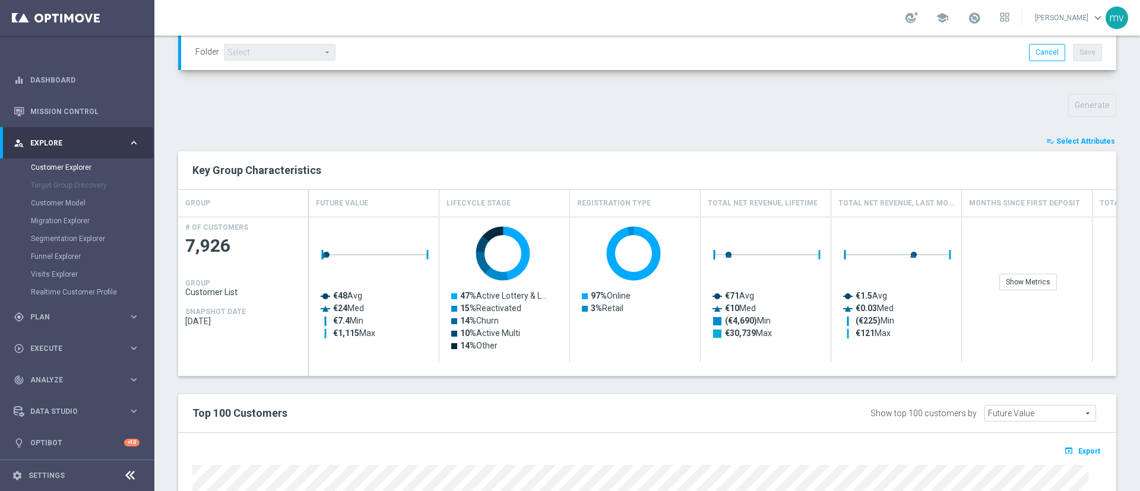
type input "Search"
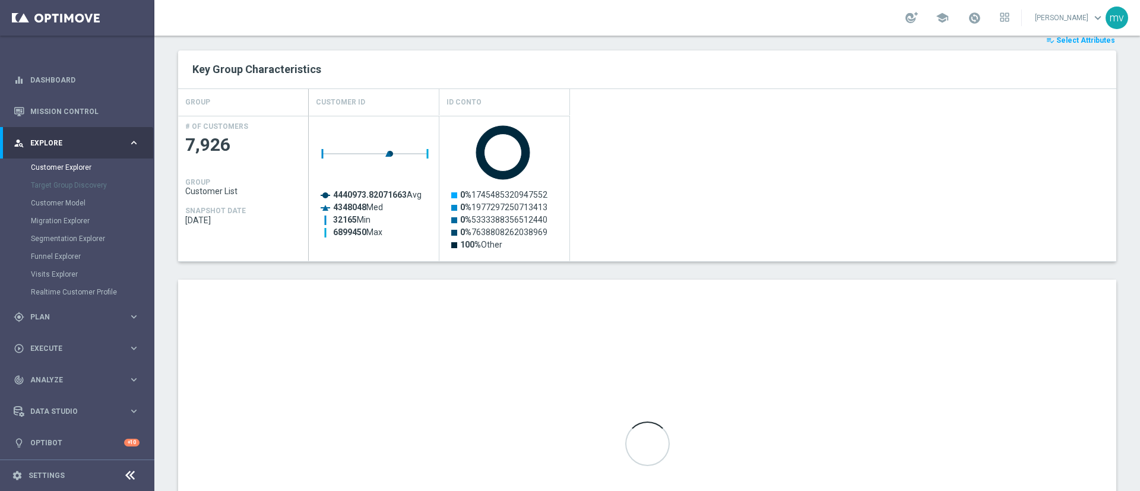
scroll to position [619, 0]
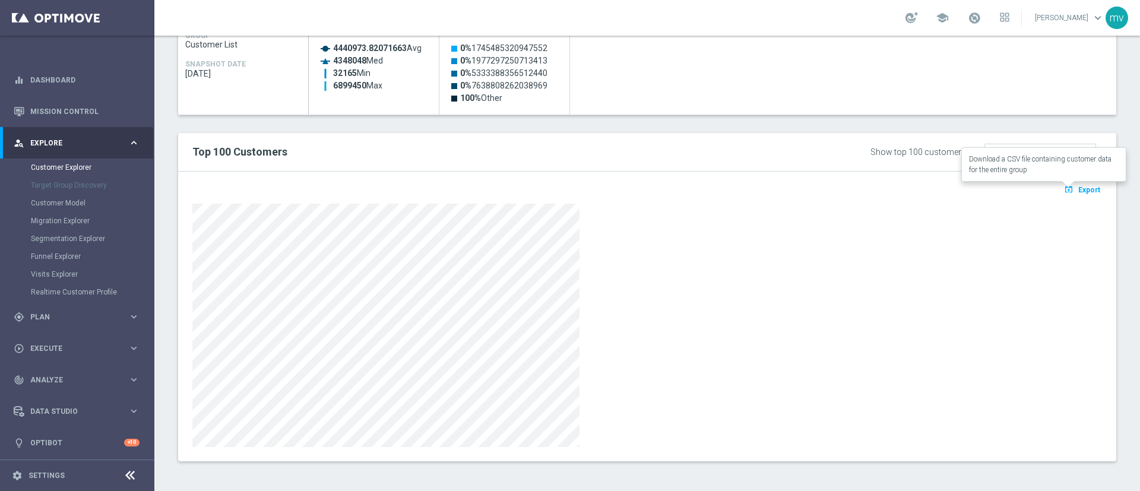
click at [1078, 188] on span "Export" at bounding box center [1089, 190] width 22 height 8
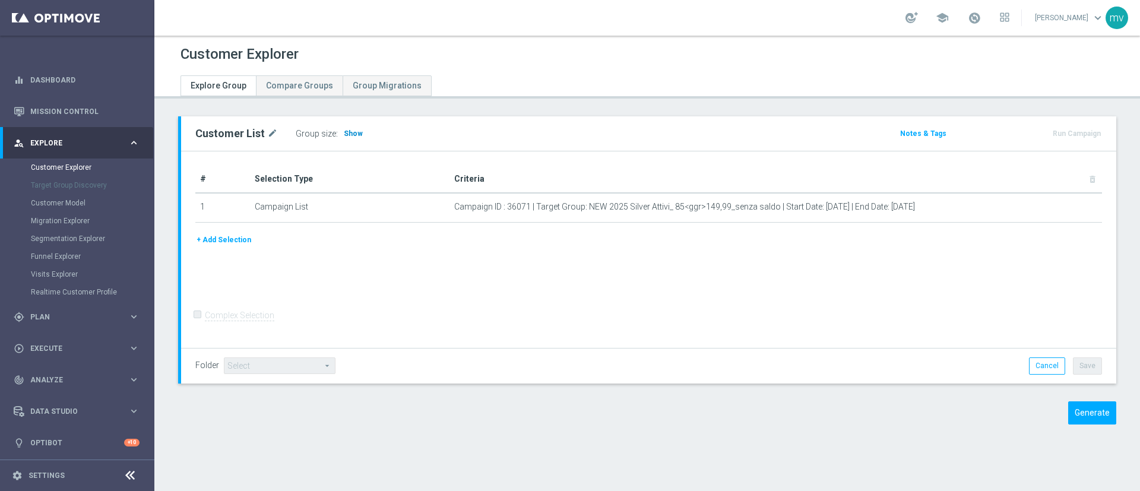
click at [348, 128] on h3 "Show" at bounding box center [352, 133] width 21 height 13
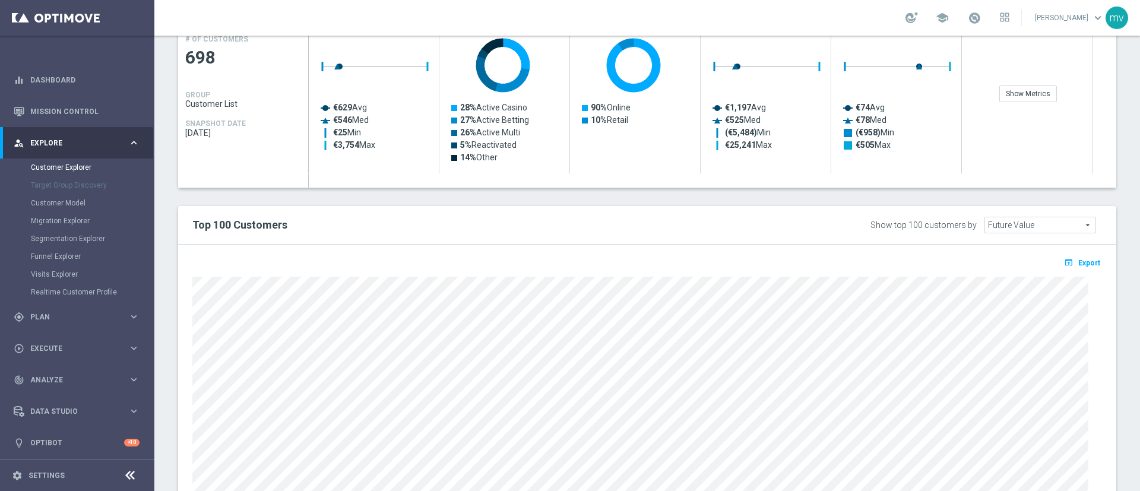
scroll to position [382, 0]
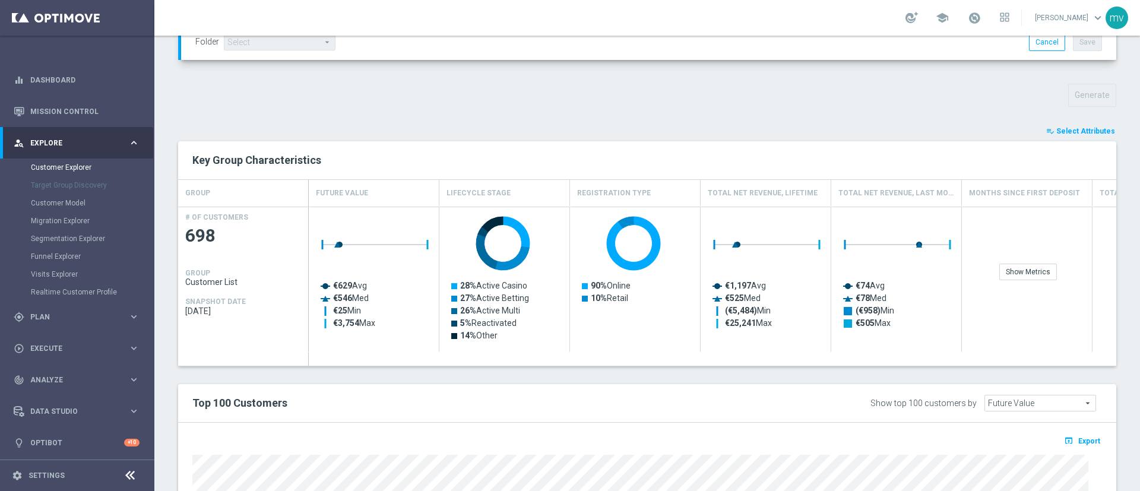
click at [1065, 132] on span "Select Attributes" at bounding box center [1085, 131] width 59 height 8
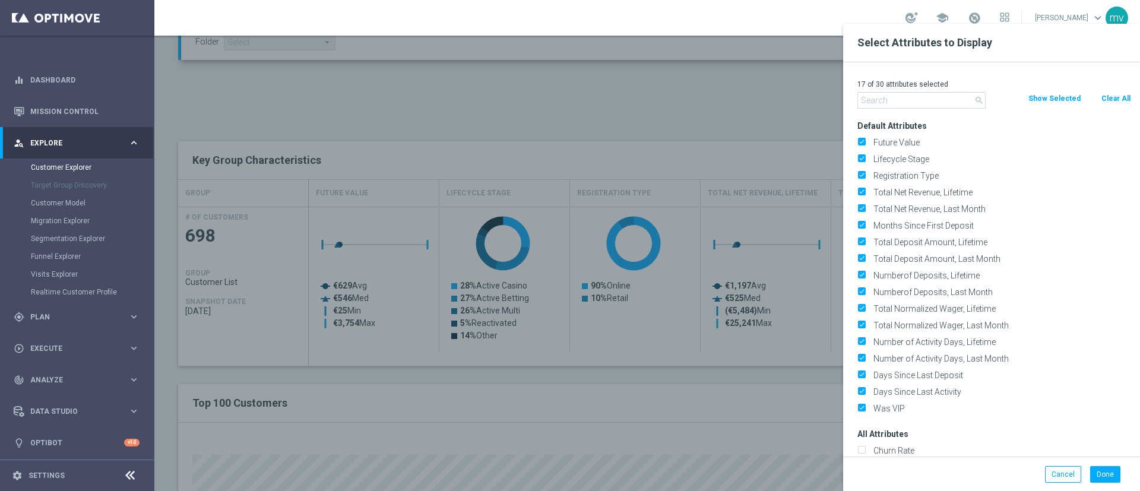
click at [1109, 95] on button "Clear All" at bounding box center [1115, 98] width 31 height 13
checkbox input "false"
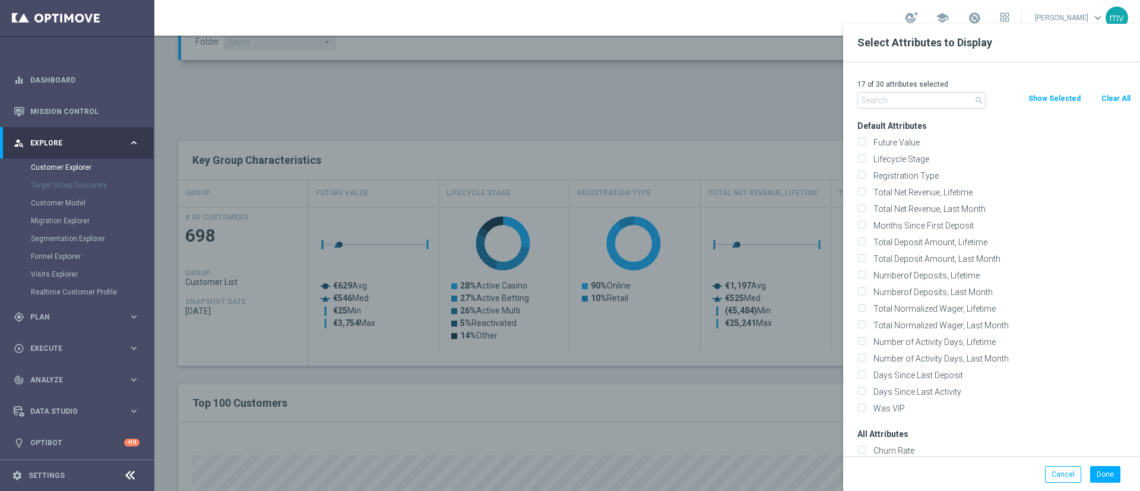
checkbox input "false"
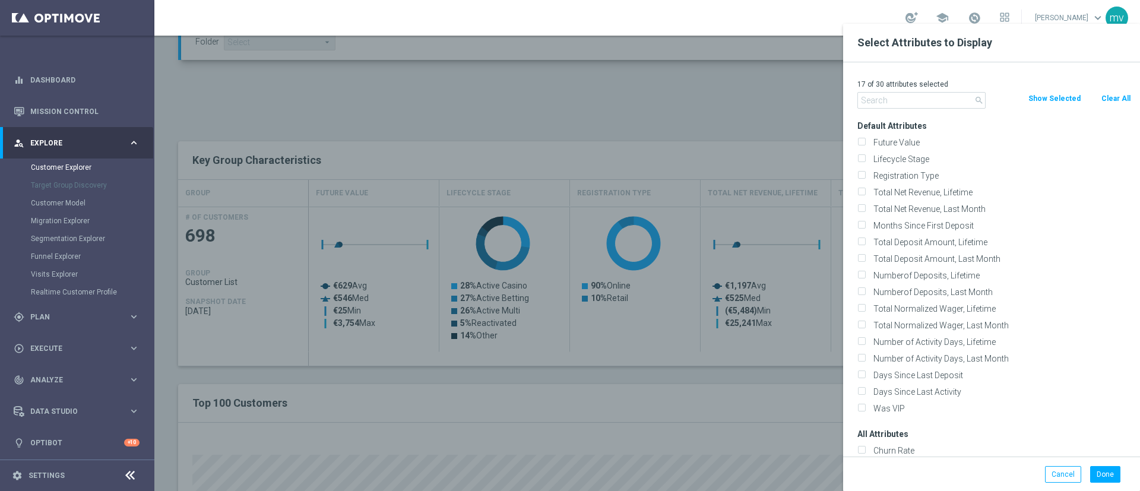
checkbox input "false"
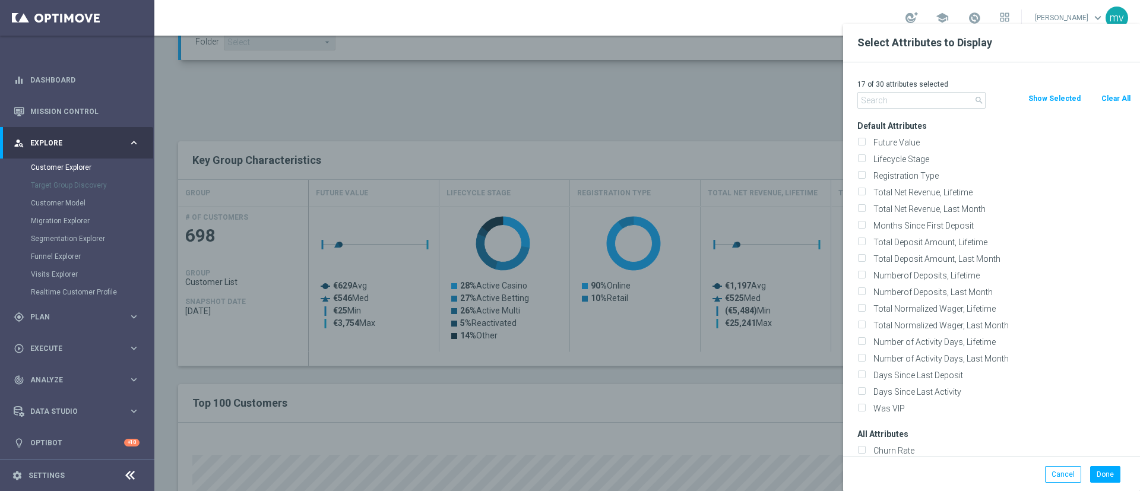
checkbox input "false"
click at [912, 98] on input "text" at bounding box center [921, 100] width 128 height 17
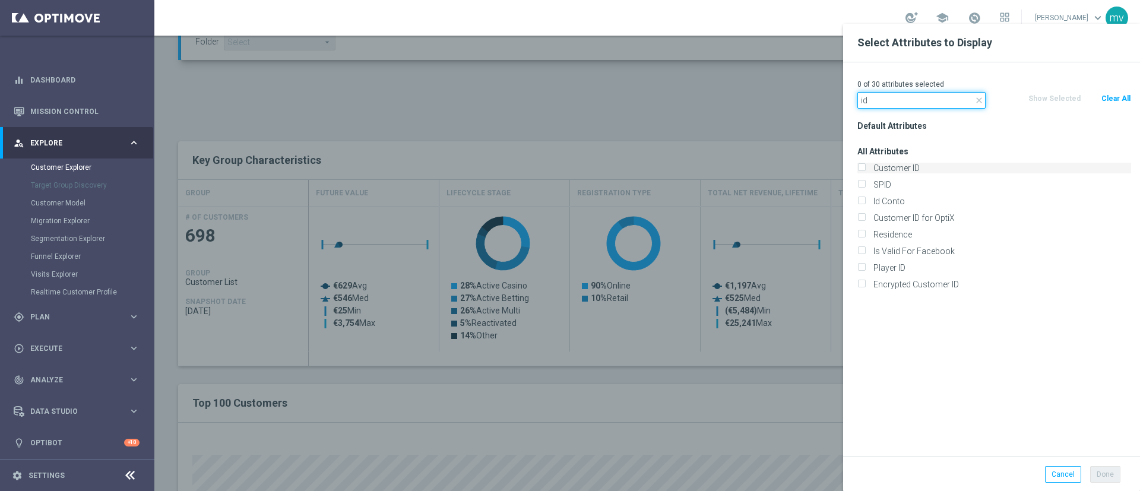
type input "id"
click at [869, 163] on label "Customer ID" at bounding box center [1000, 168] width 262 height 11
click at [862, 166] on input "Customer ID" at bounding box center [861, 170] width 8 height 8
checkbox input "true"
click at [862, 201] on input "Id Conto" at bounding box center [861, 203] width 8 height 8
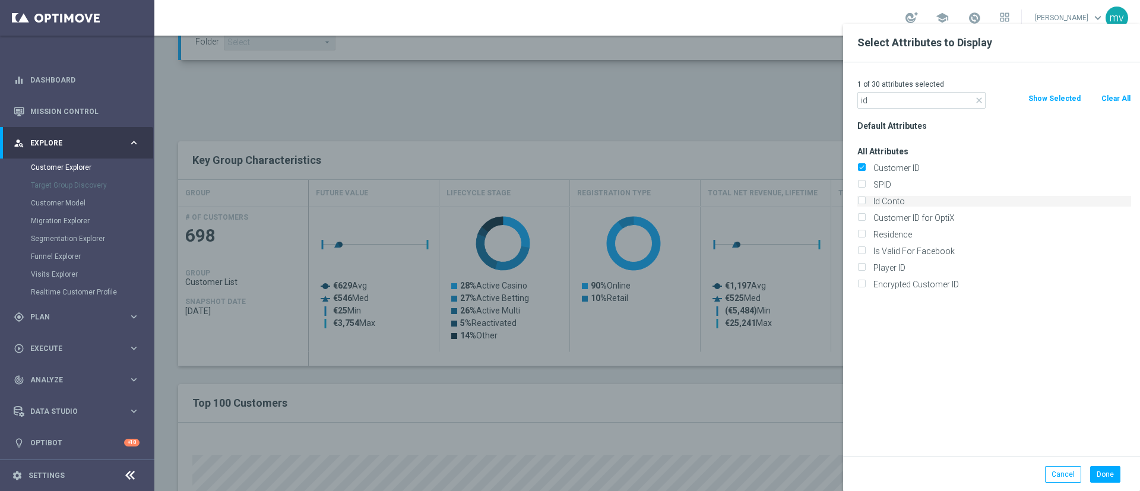
checkbox input "true"
click at [1097, 475] on button "Done" at bounding box center [1105, 474] width 30 height 17
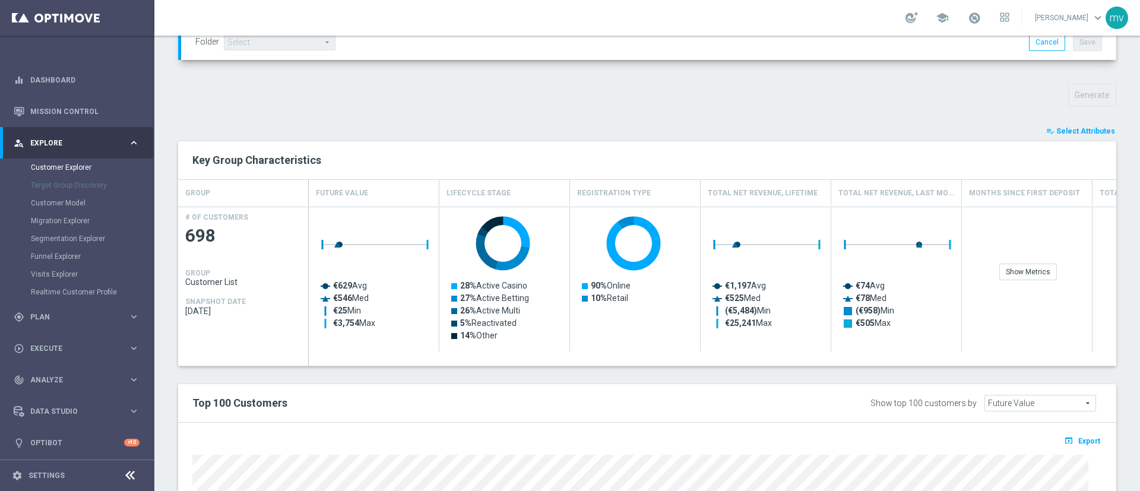
type input "Search"
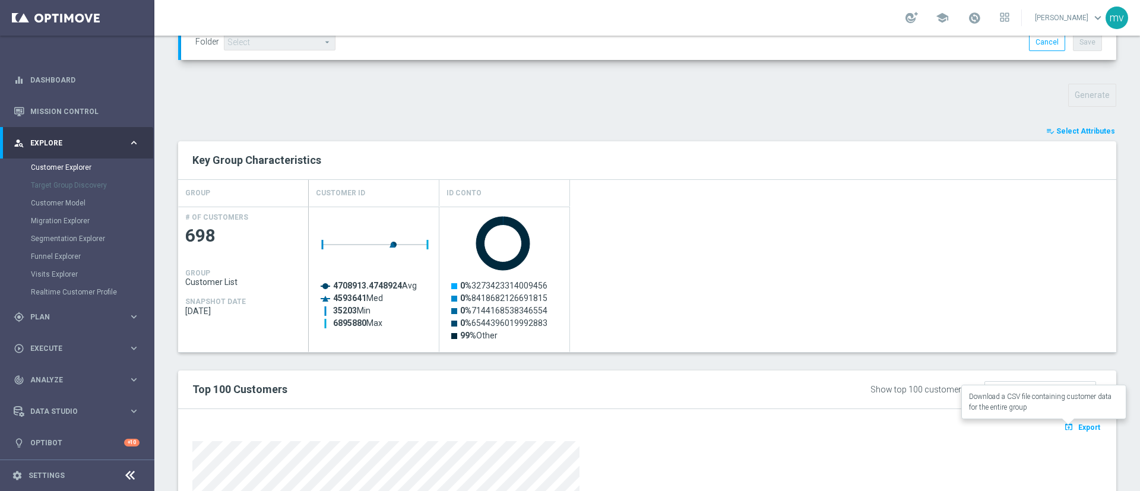
click at [1064, 427] on icon "open_in_browser" at bounding box center [1070, 426] width 12 height 9
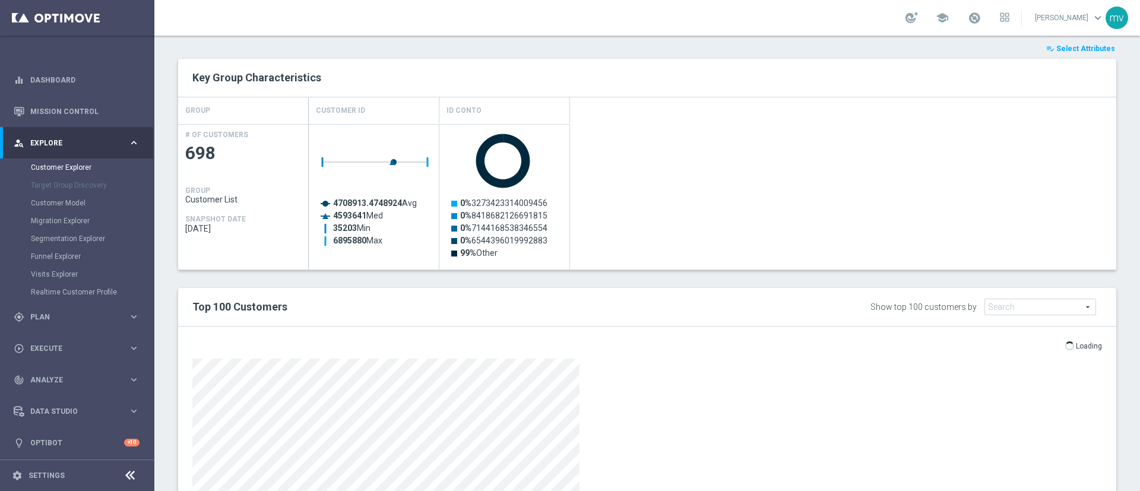
scroll to position [619, 0]
